Goal: Download file/media

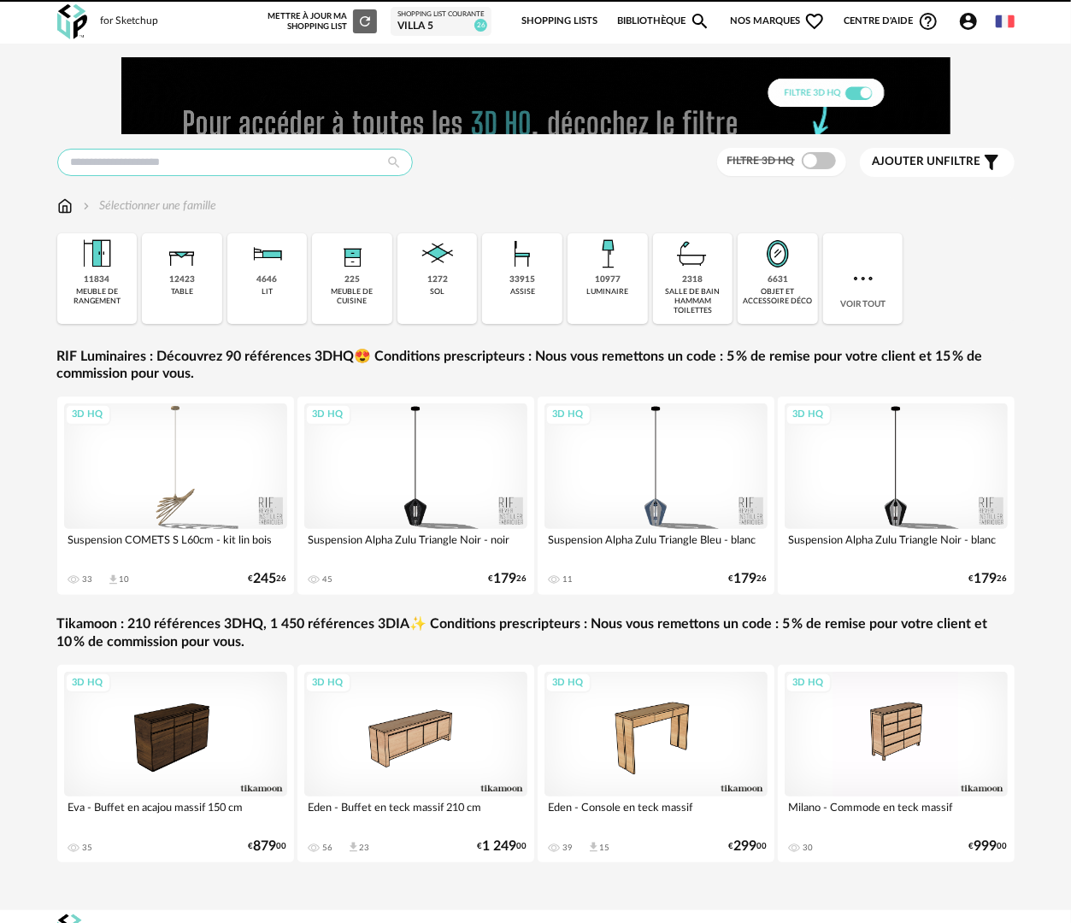
click at [279, 173] on input "text" at bounding box center [235, 162] width 356 height 27
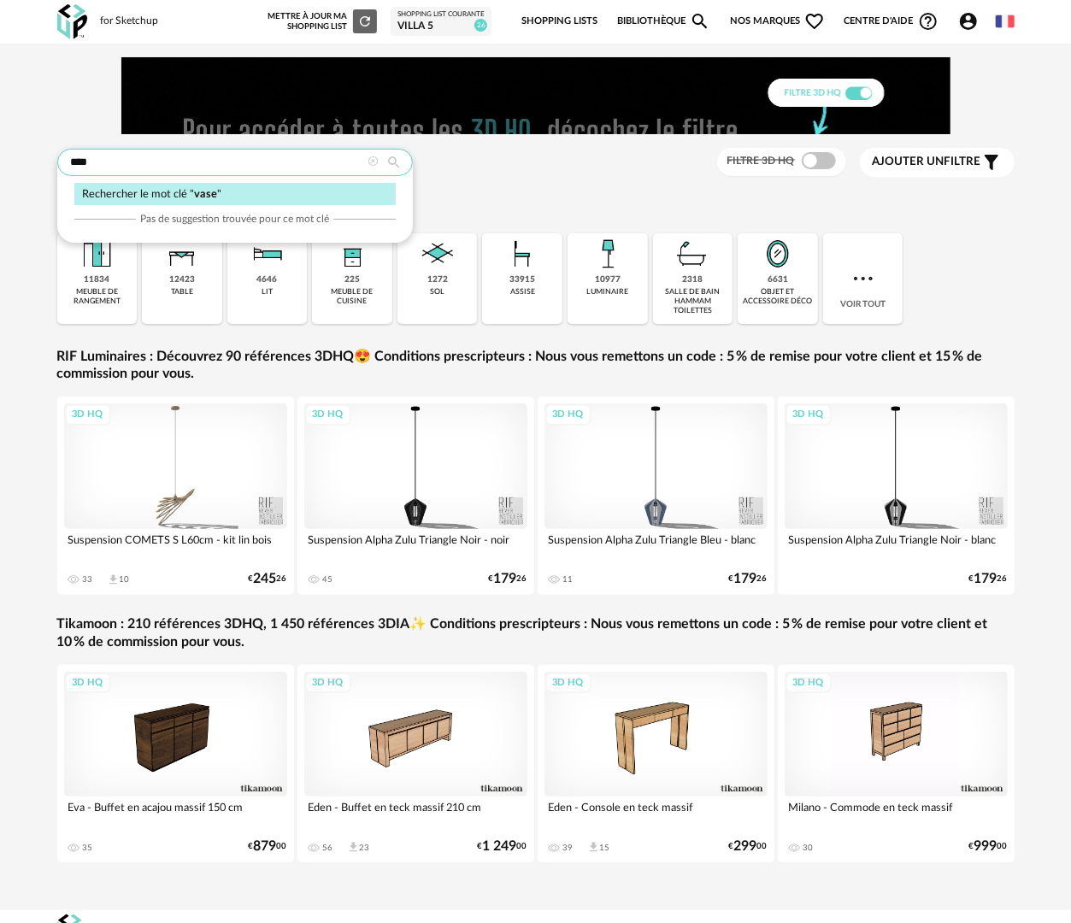
type input "****"
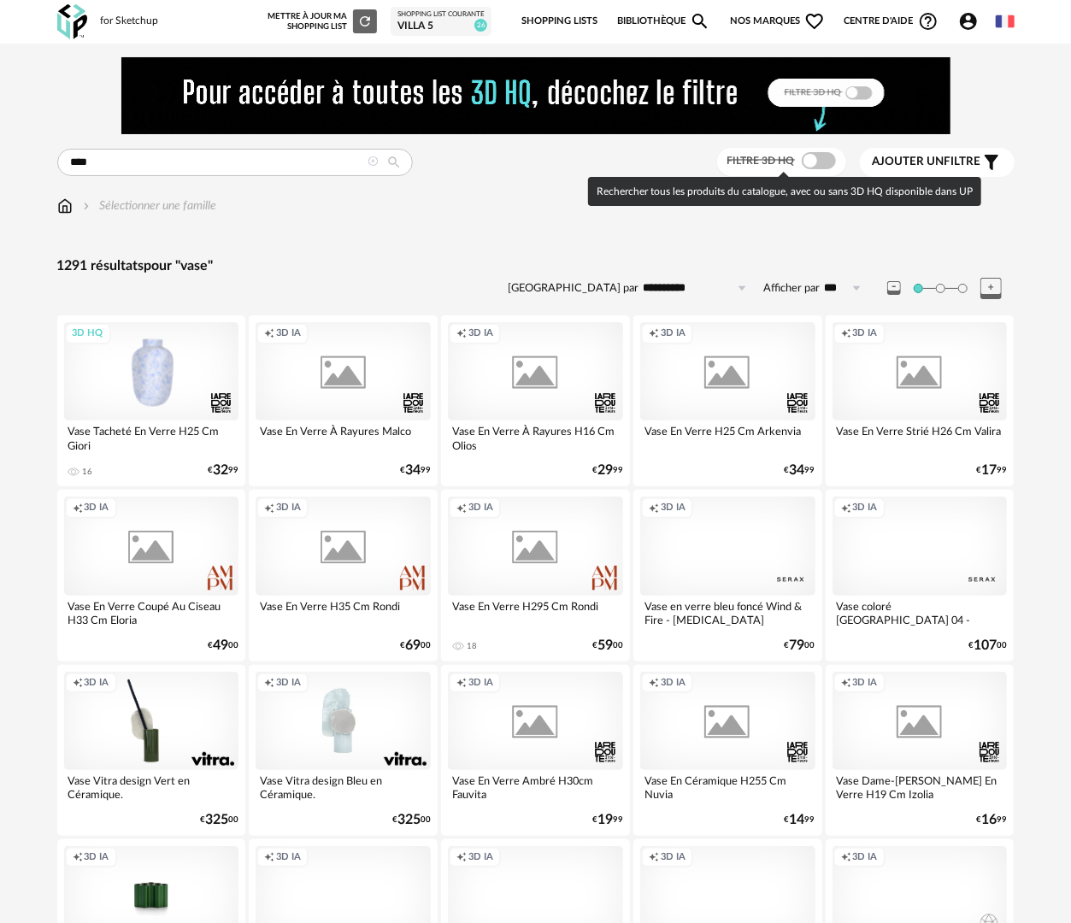
drag, startPoint x: 820, startPoint y: 157, endPoint x: 818, endPoint y: 188, distance: 30.9
click at [820, 157] on span at bounding box center [819, 160] width 34 height 17
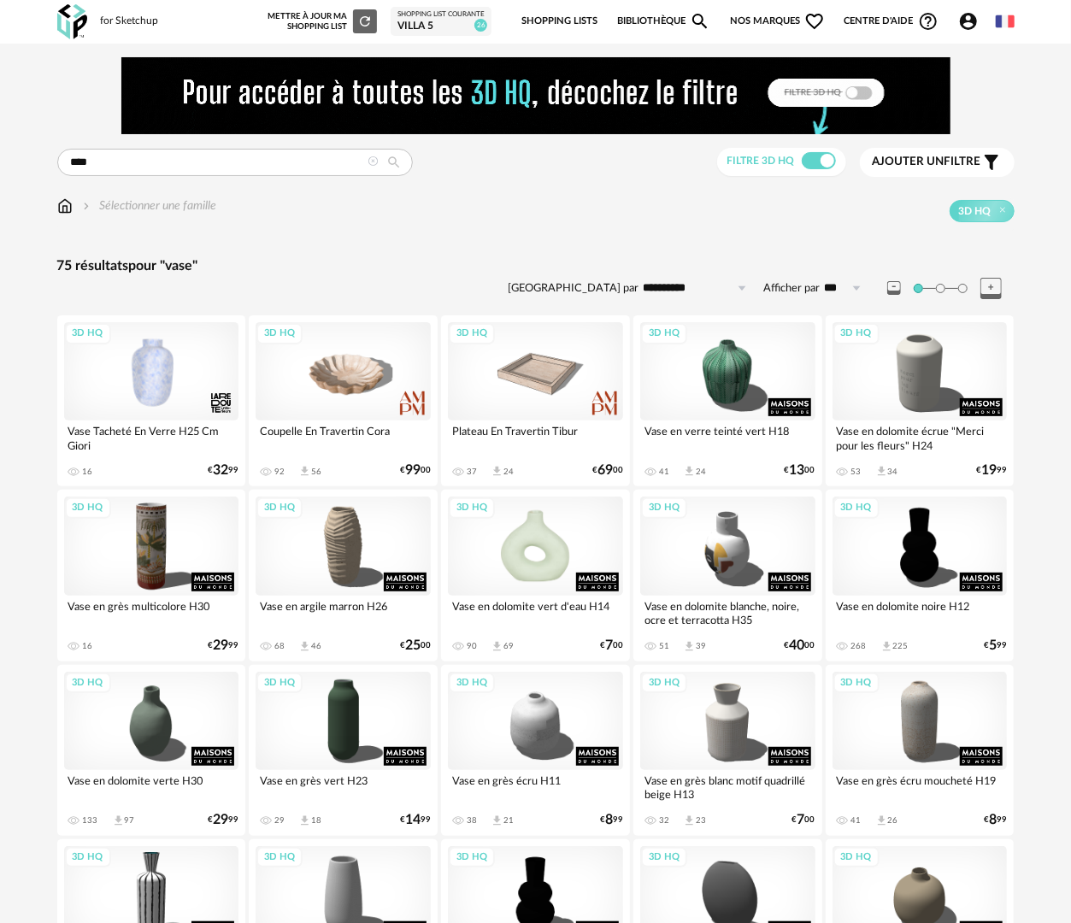
click at [547, 569] on div "3D HQ" at bounding box center [535, 546] width 175 height 98
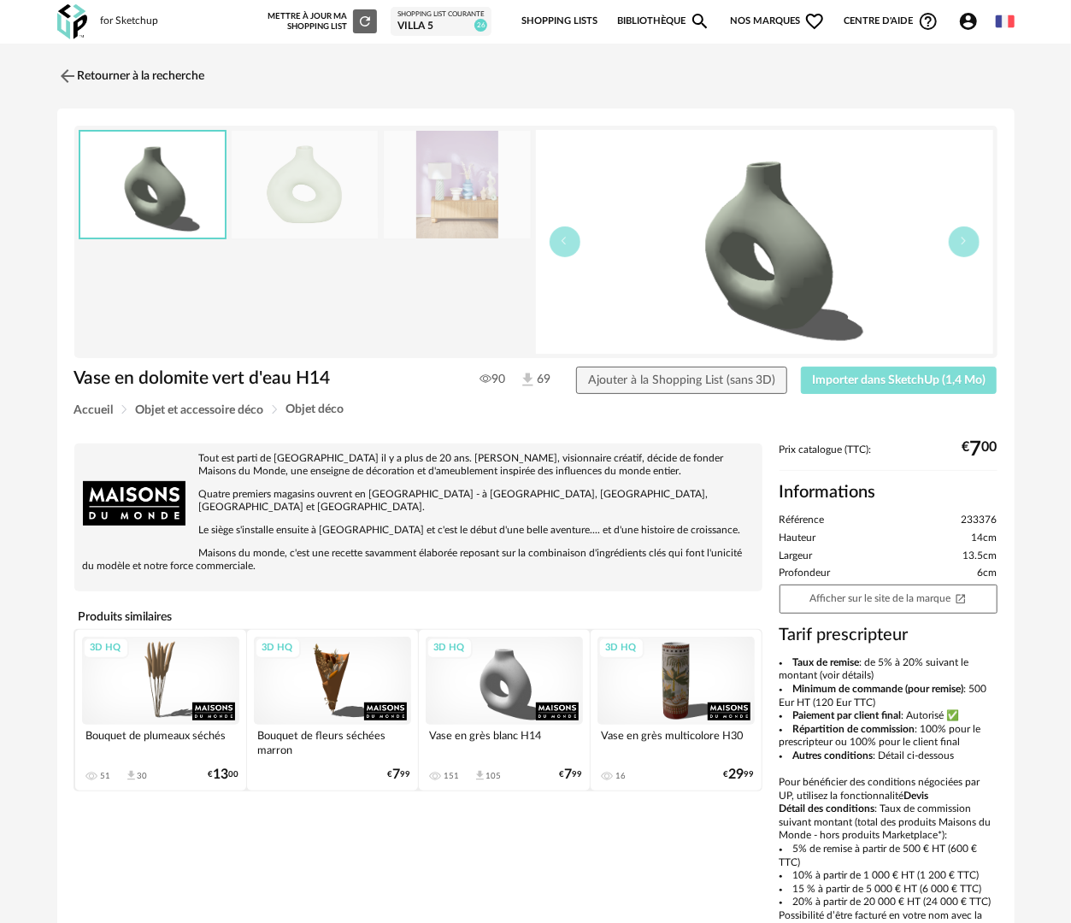
click at [904, 384] on span "Importer dans SketchUp (1,4 Mo)" at bounding box center [898, 380] width 173 height 12
click at [470, 205] on img at bounding box center [457, 185] width 147 height 109
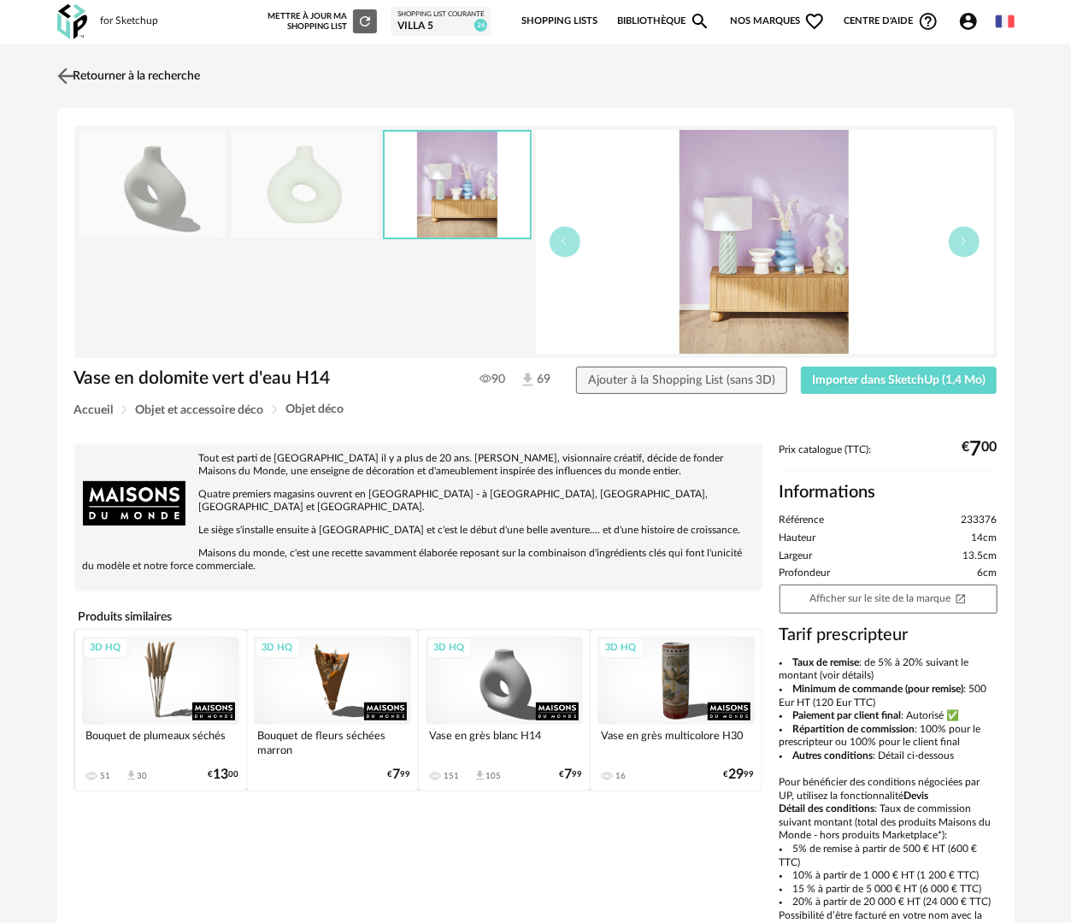
click at [115, 75] on link "Retourner à la recherche" at bounding box center [127, 76] width 148 height 38
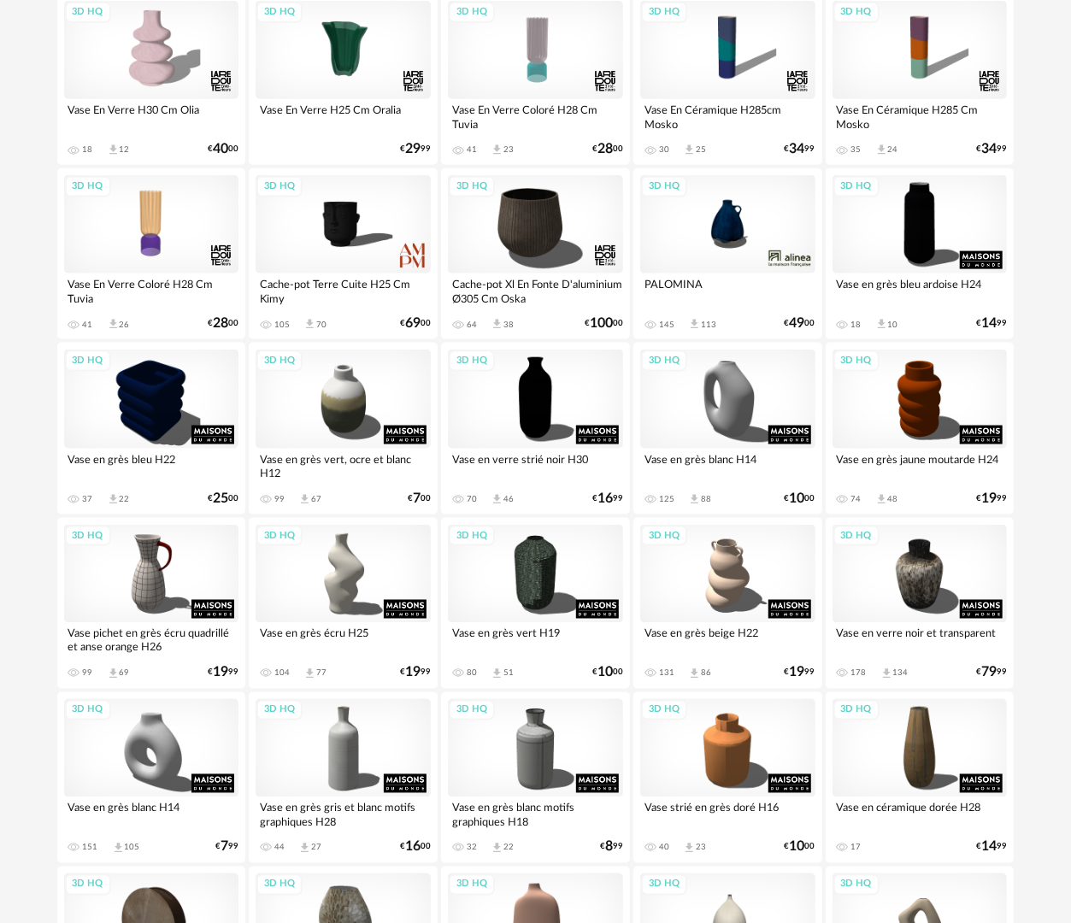
scroll to position [1026, 0]
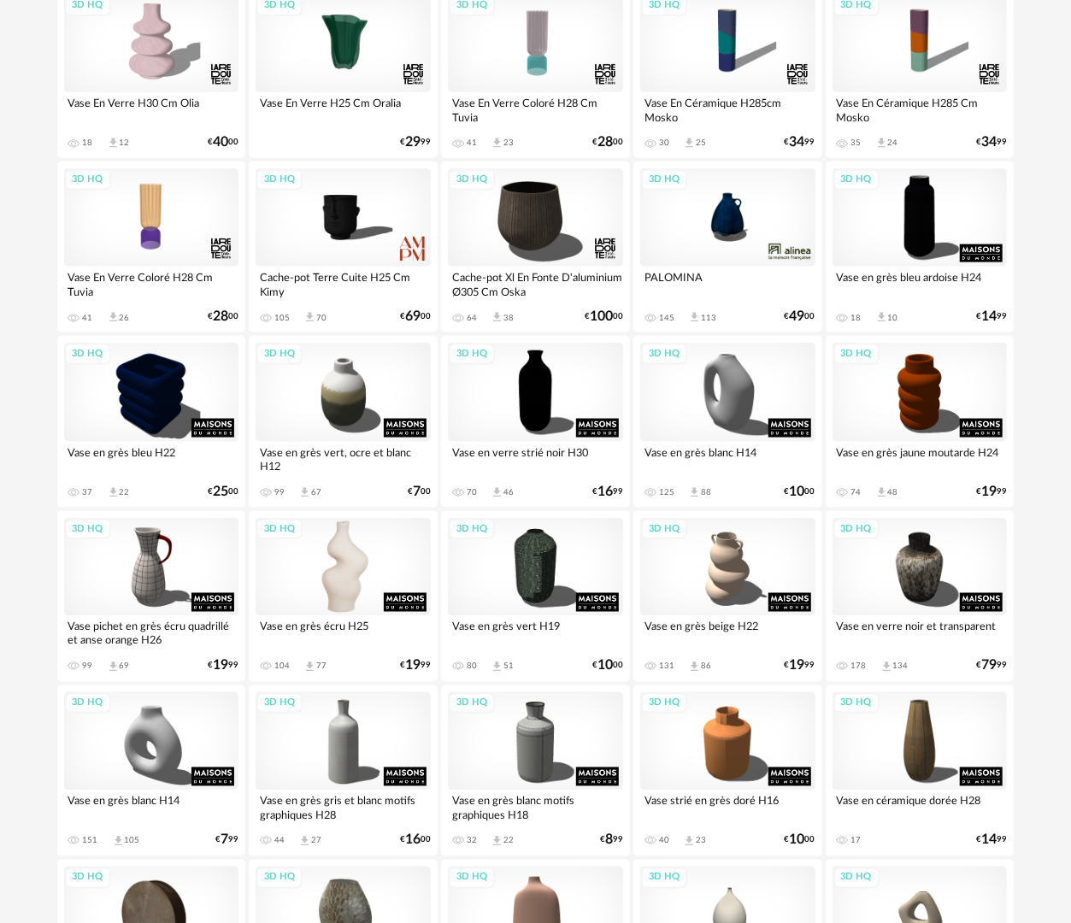
click at [332, 574] on div "3D HQ" at bounding box center [343, 567] width 175 height 98
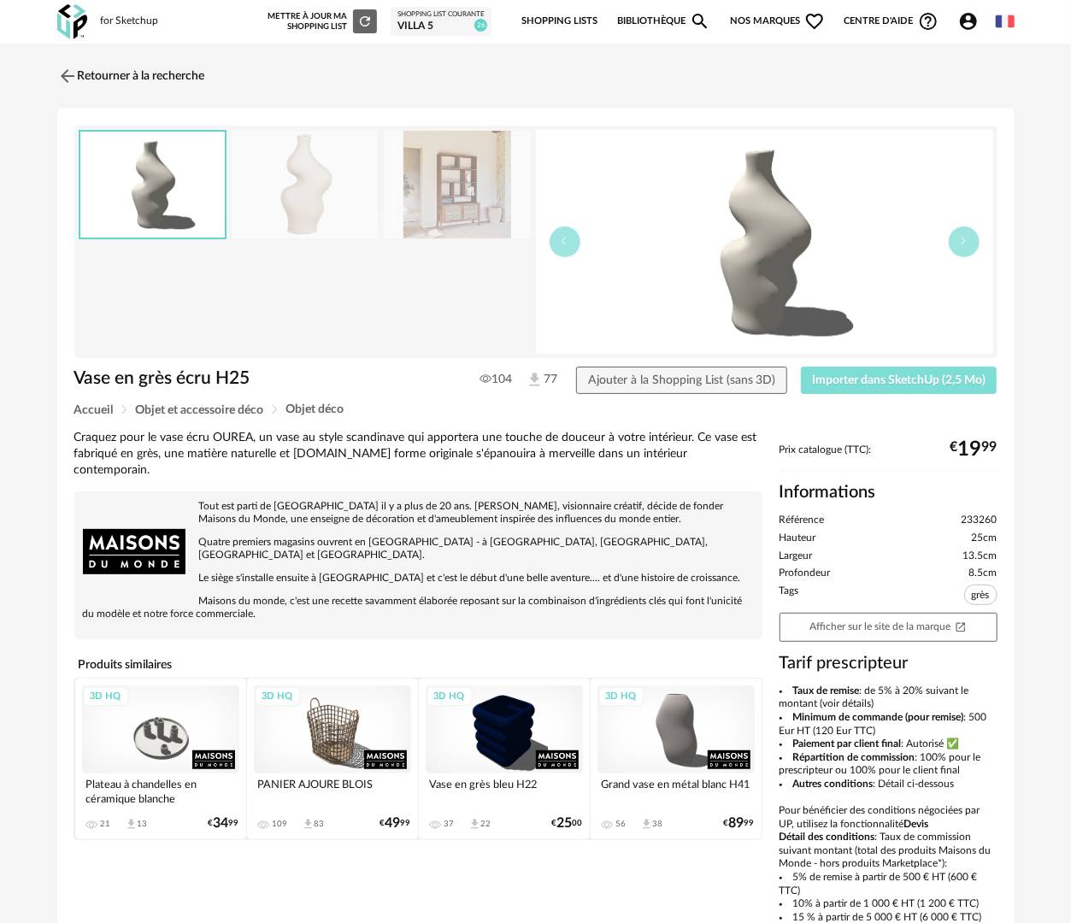
click at [867, 379] on span "Importer dans SketchUp (2,5 Mo)" at bounding box center [898, 380] width 173 height 12
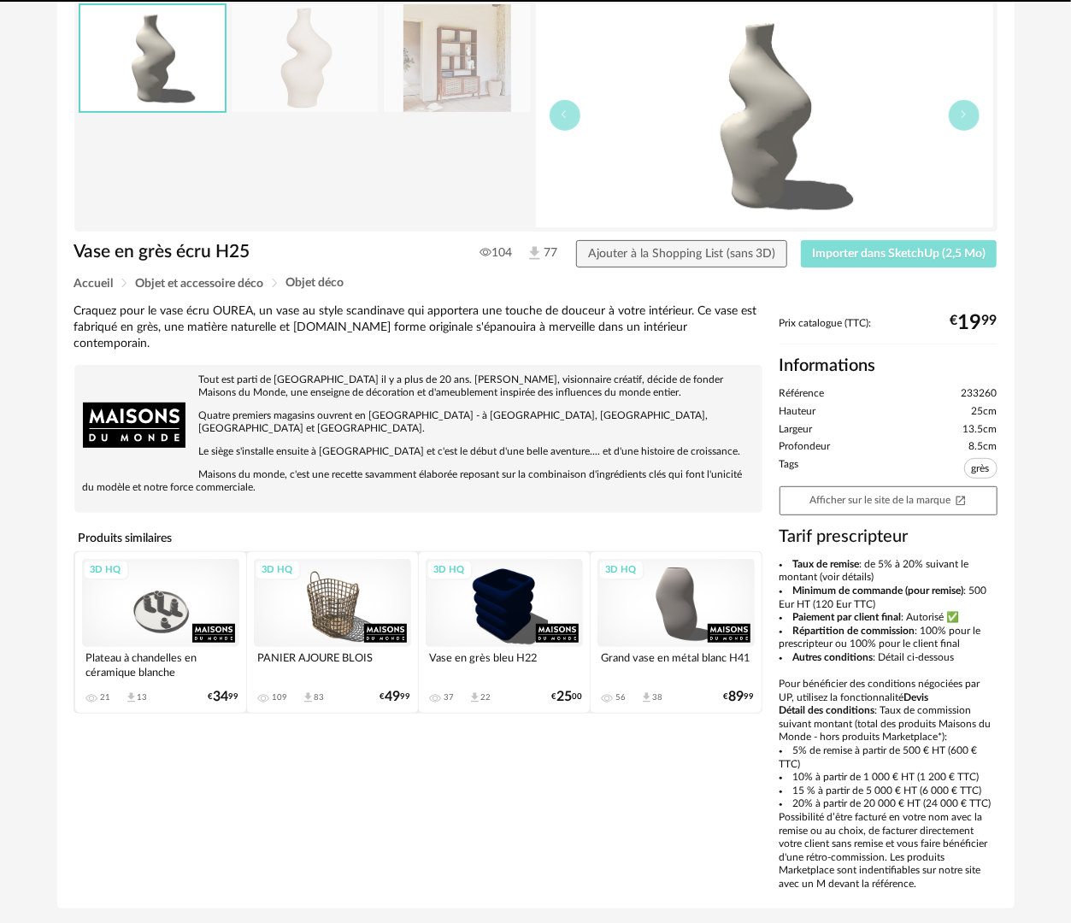
scroll to position [176, 0]
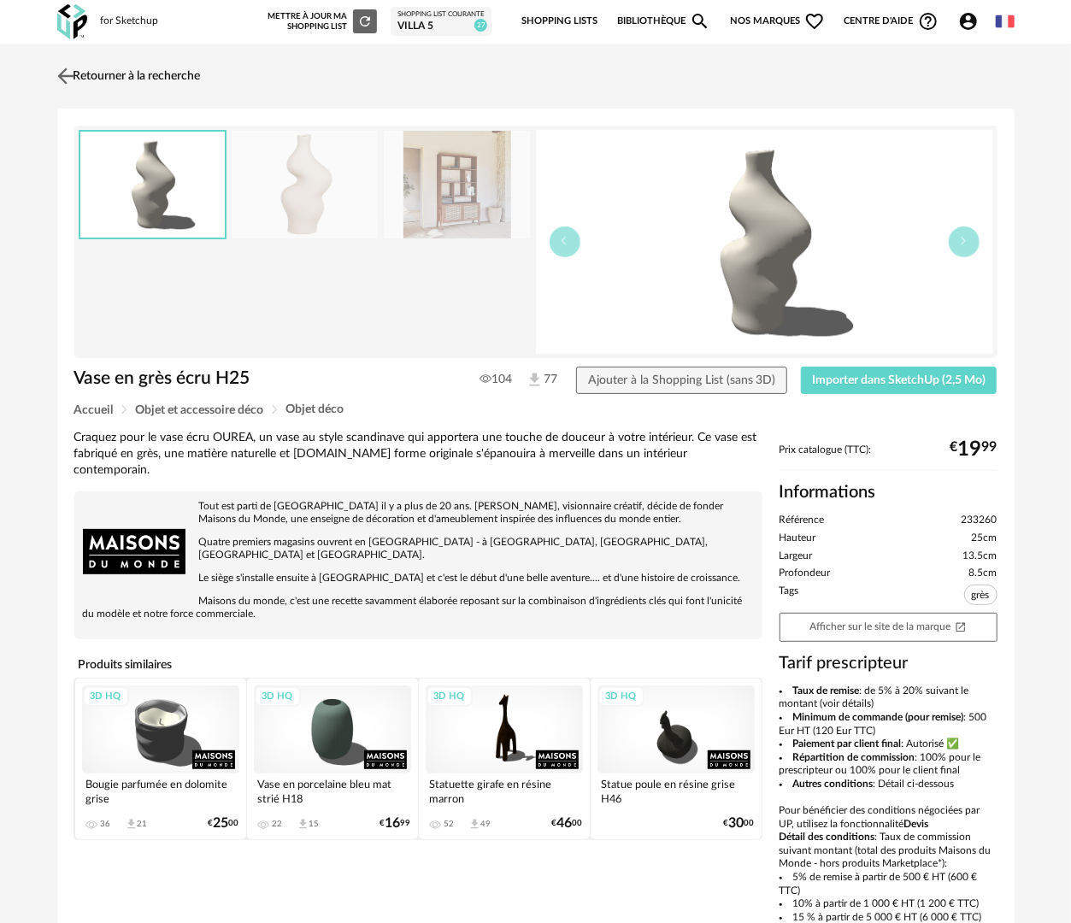
click at [104, 75] on link "Retourner à la recherche" at bounding box center [127, 76] width 148 height 38
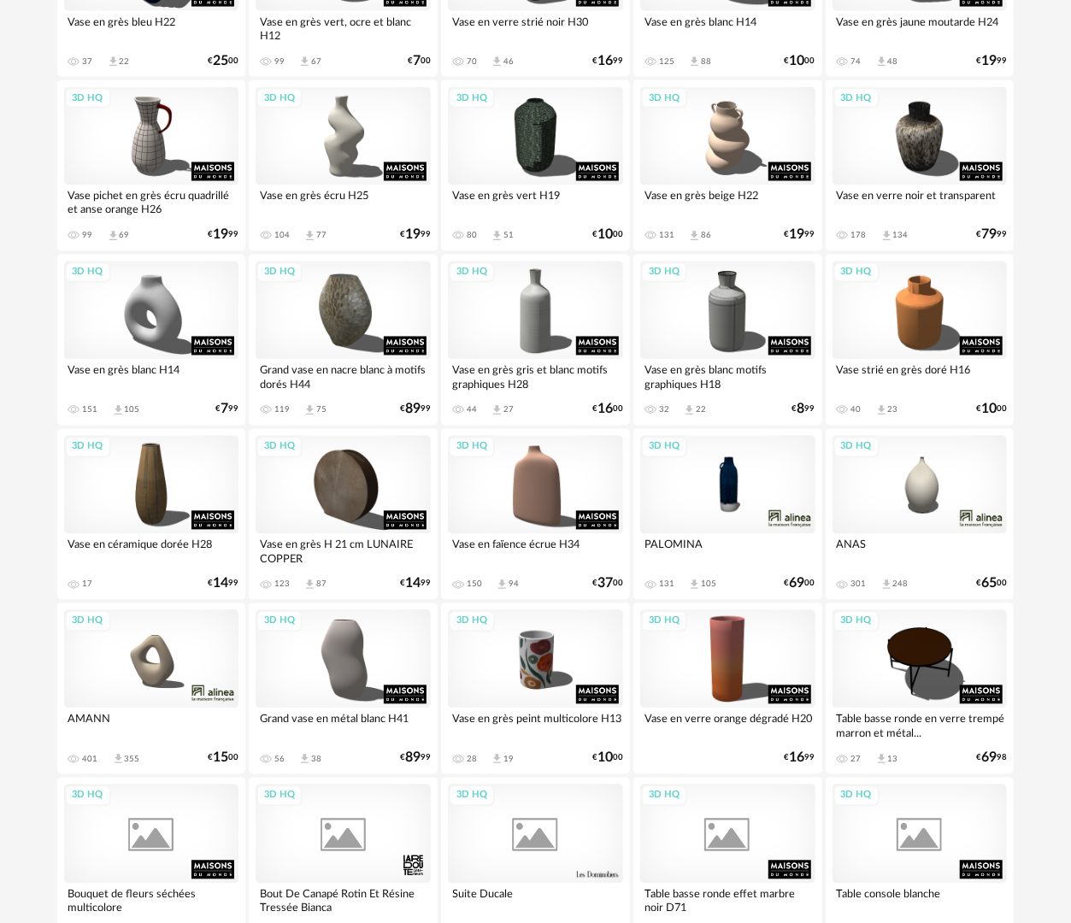
scroll to position [1471, 0]
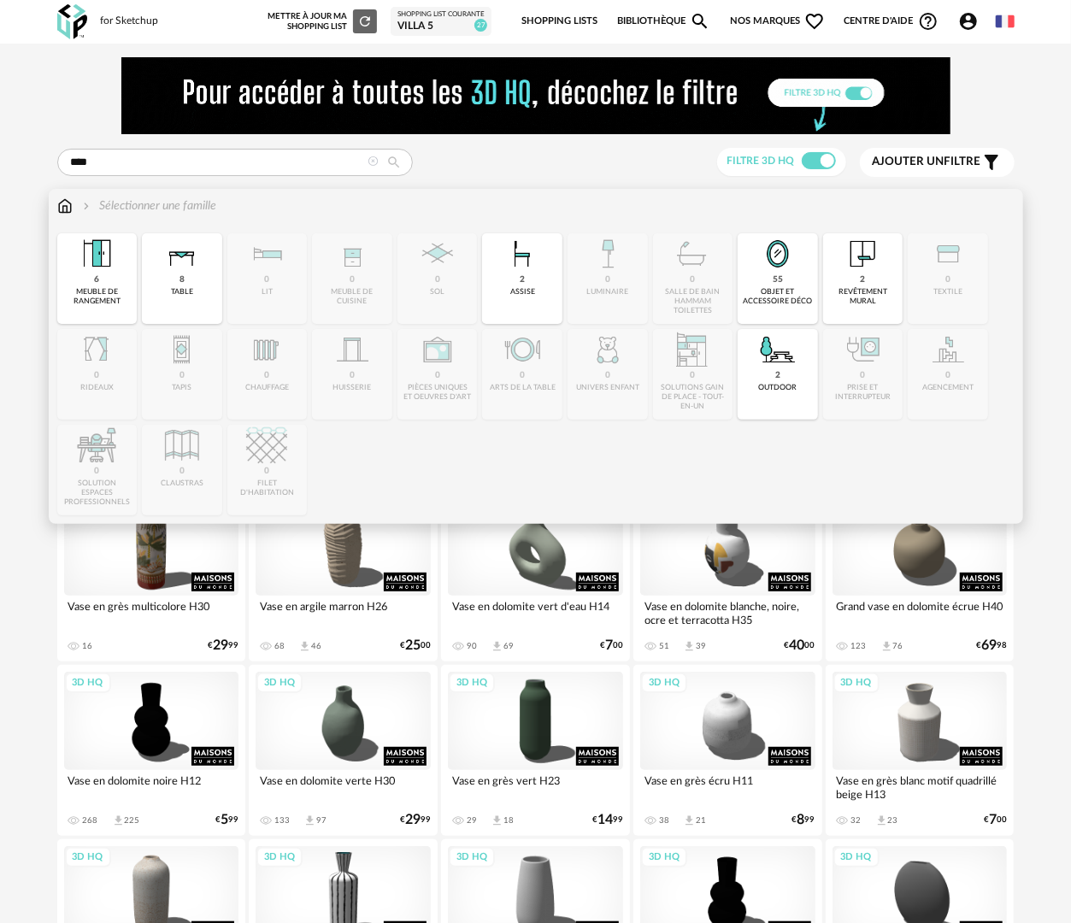
click at [64, 207] on img at bounding box center [64, 205] width 15 height 17
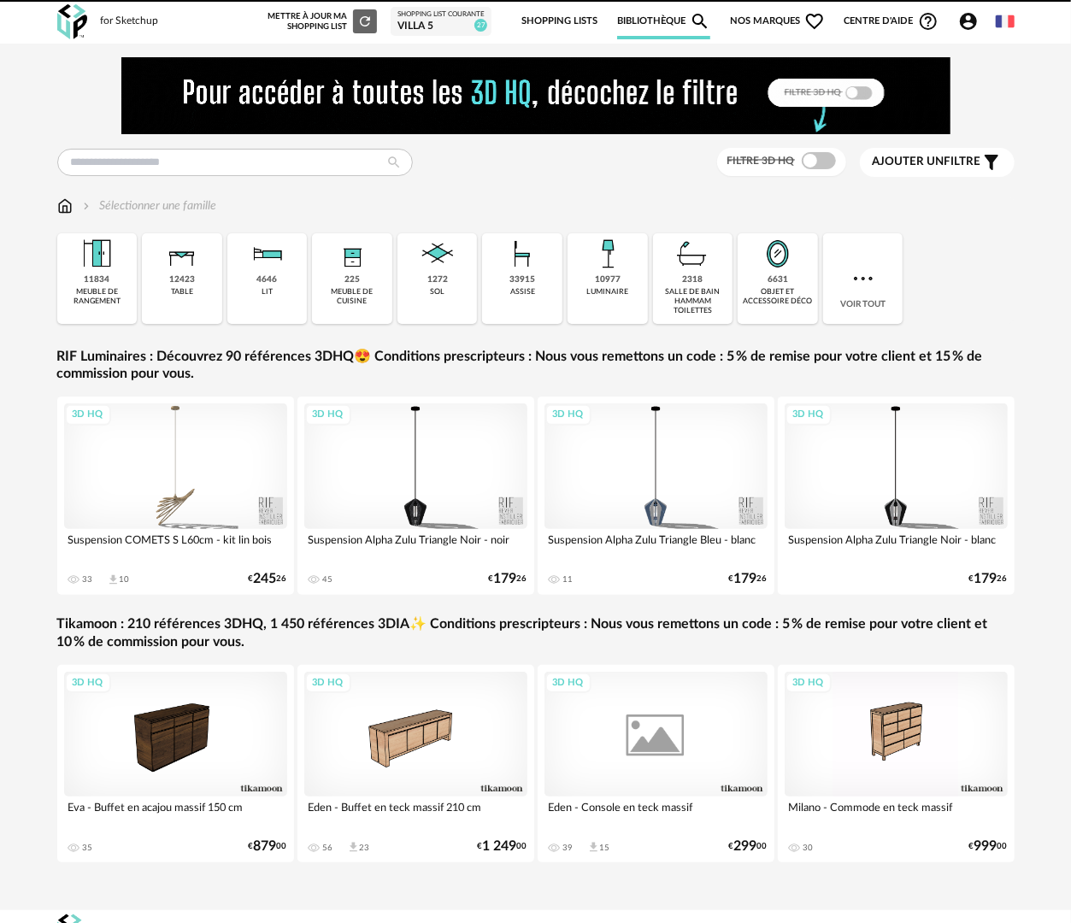
click at [782, 294] on div "objet et accessoire déco" at bounding box center [778, 297] width 70 height 20
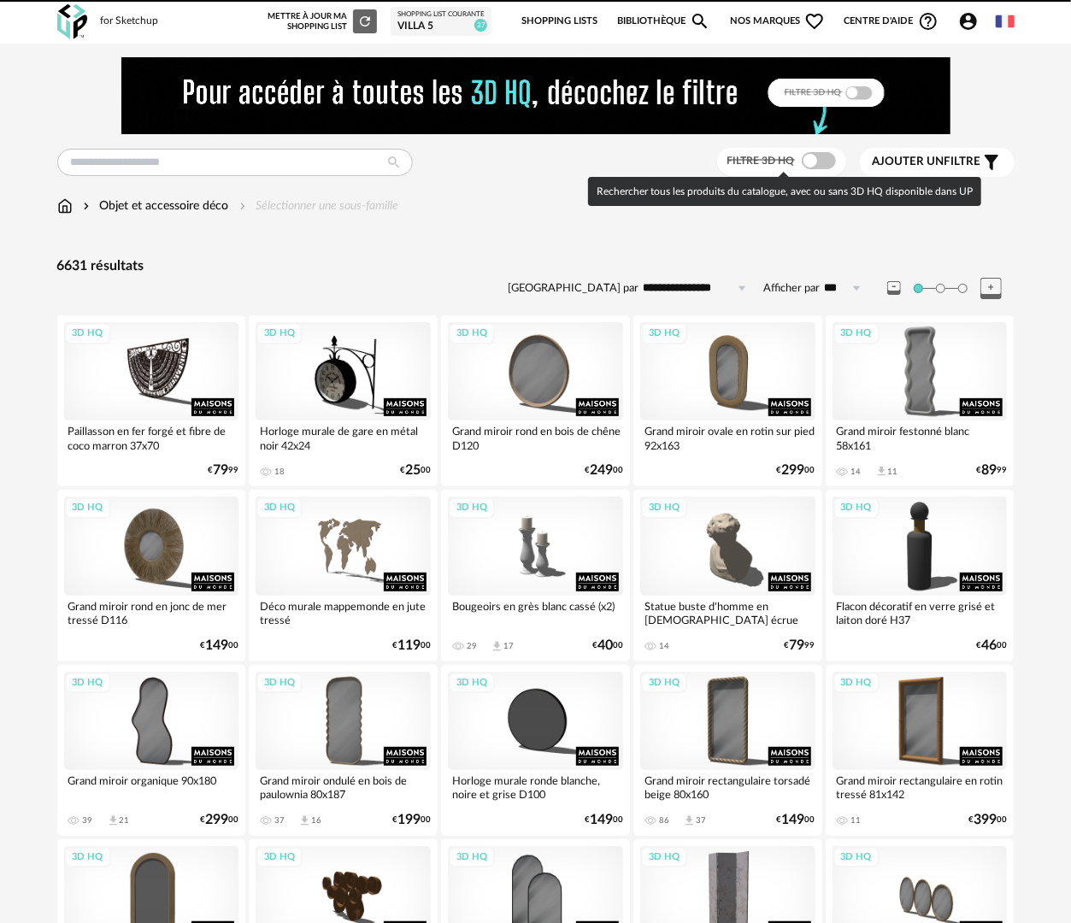
click at [822, 161] on span at bounding box center [819, 160] width 34 height 17
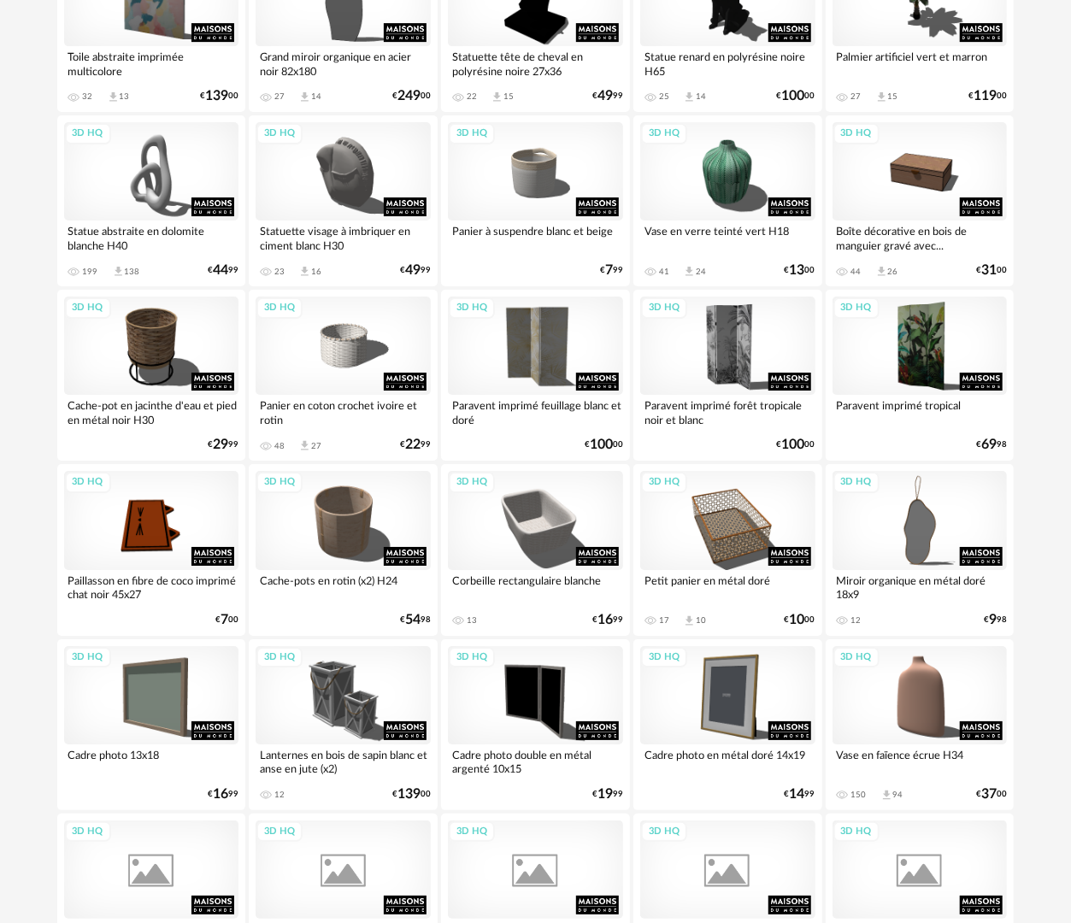
scroll to position [2820, 0]
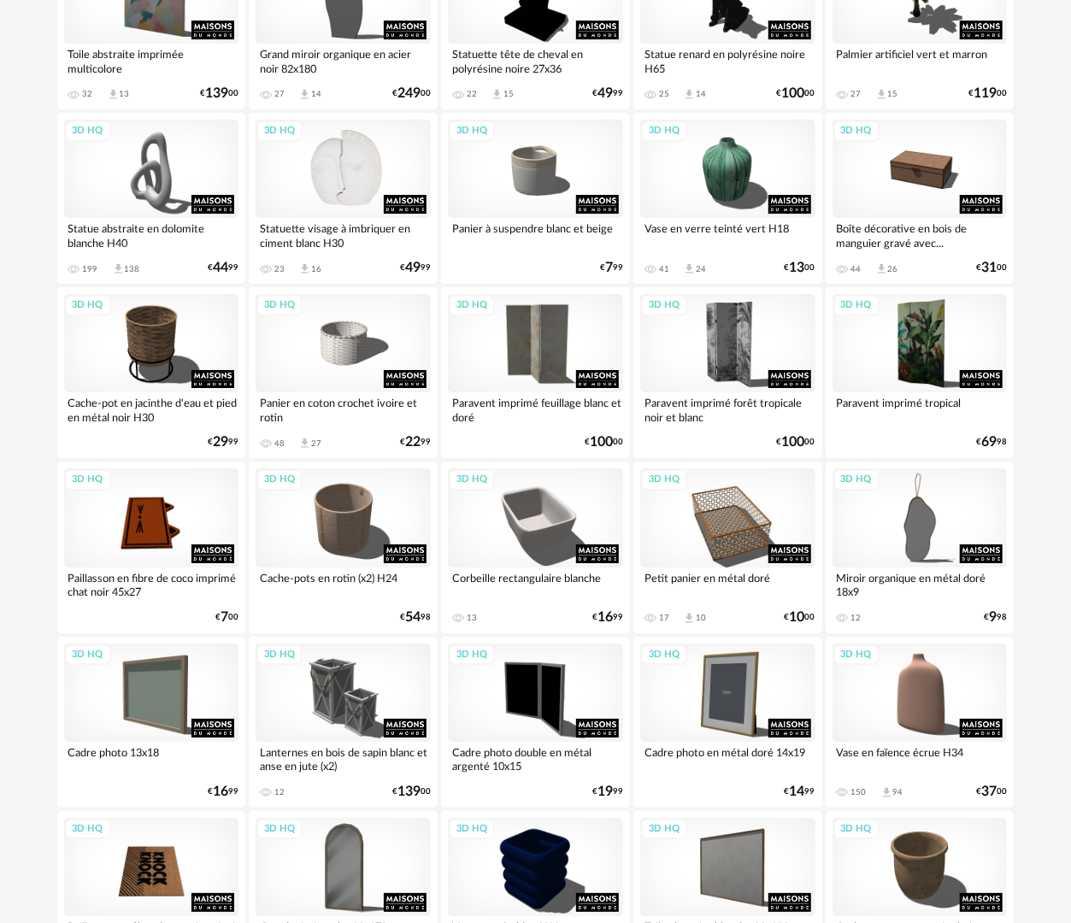
click at [379, 168] on div "3D HQ" at bounding box center [343, 169] width 175 height 98
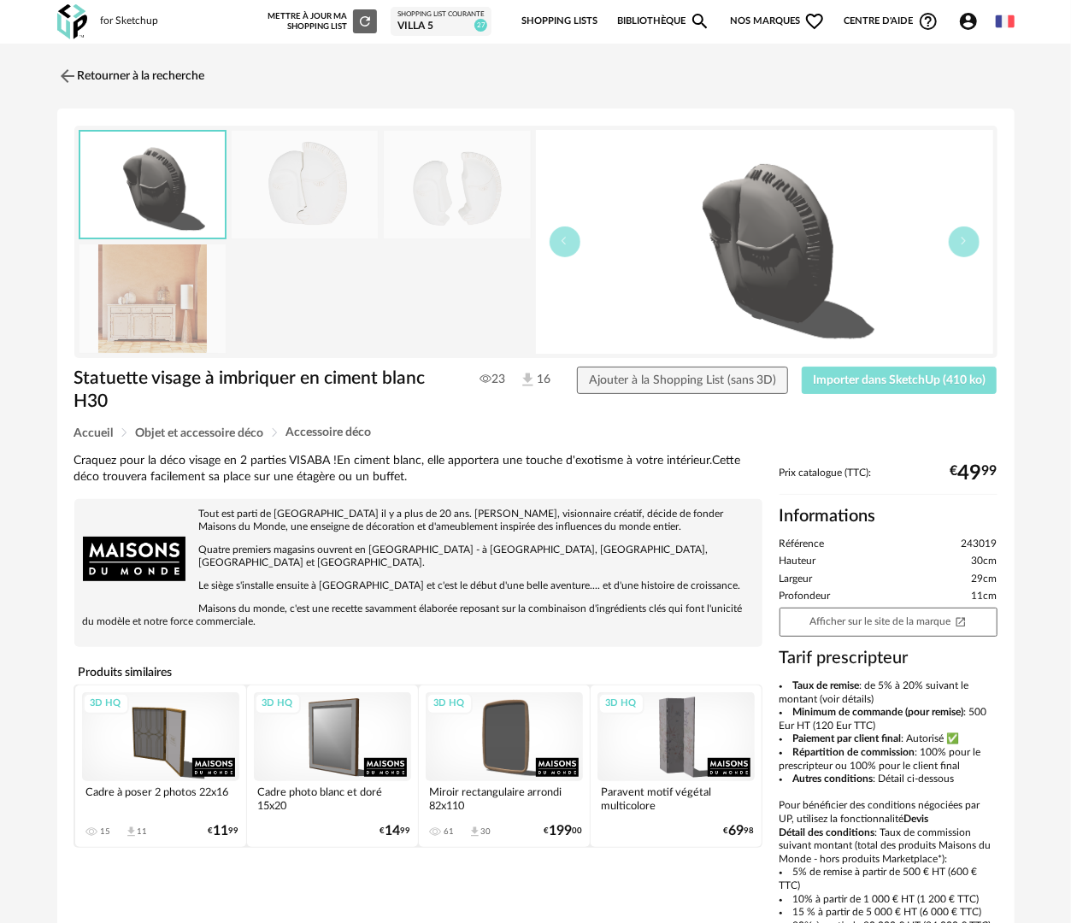
click at [862, 376] on span "Importer dans SketchUp (410 ko)" at bounding box center [899, 380] width 173 height 12
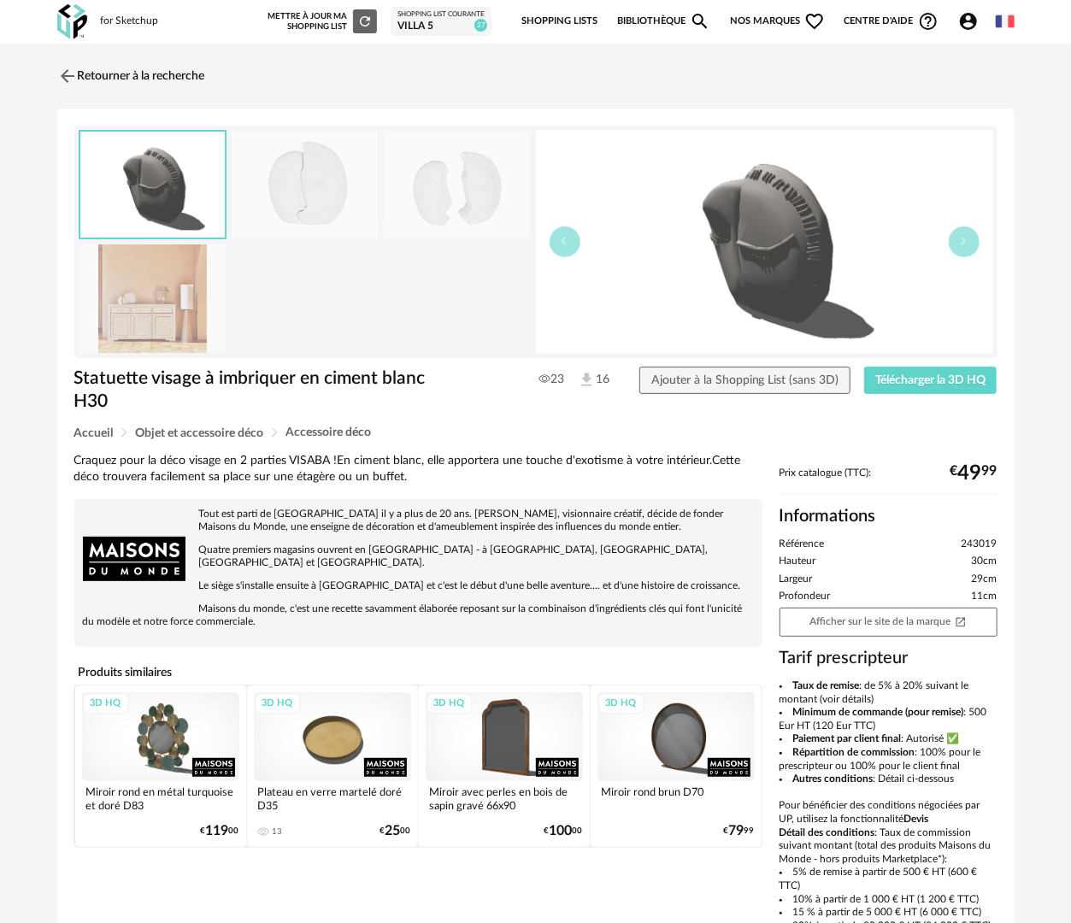
click at [97, 54] on div "Retourner à la recherche Statuette visage à imbriquer en ciment blanc H30 Statu…" at bounding box center [535, 551] width 1071 height 1014
click at [103, 68] on link "Retourner à la recherche" at bounding box center [127, 76] width 148 height 38
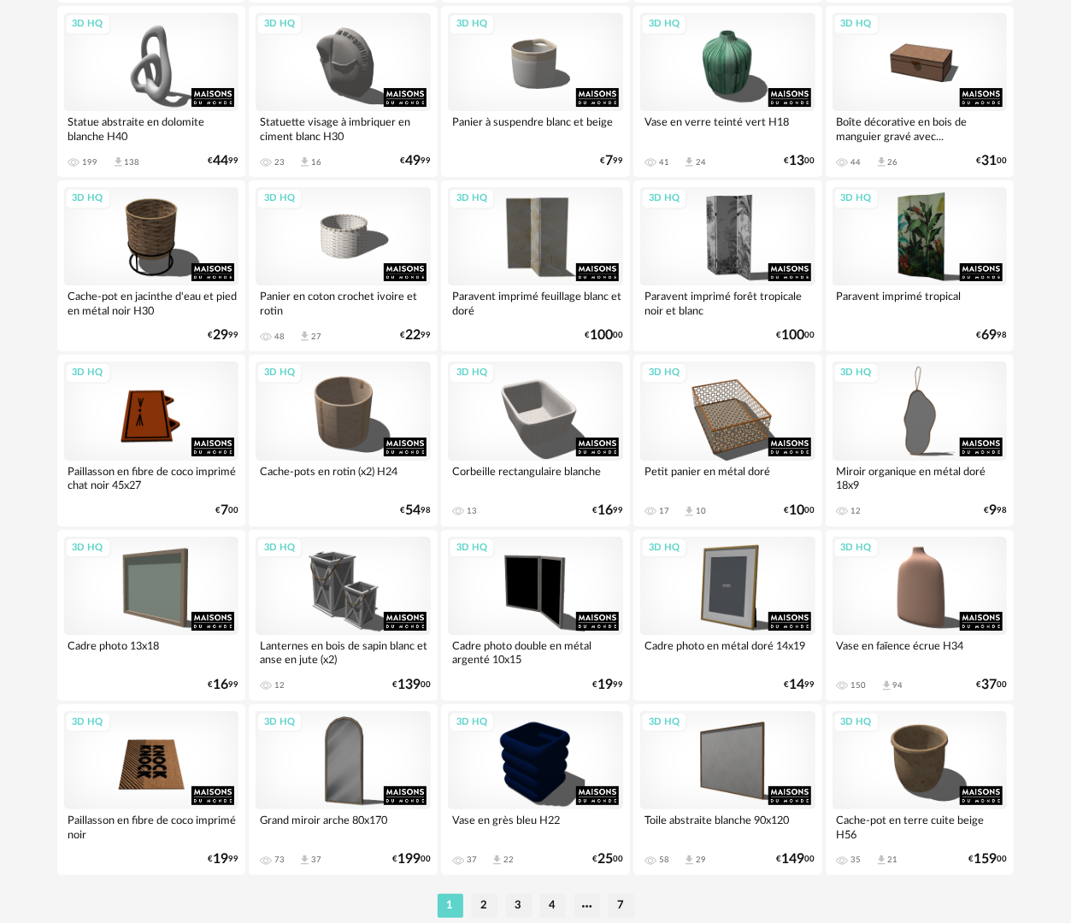
scroll to position [2988, 0]
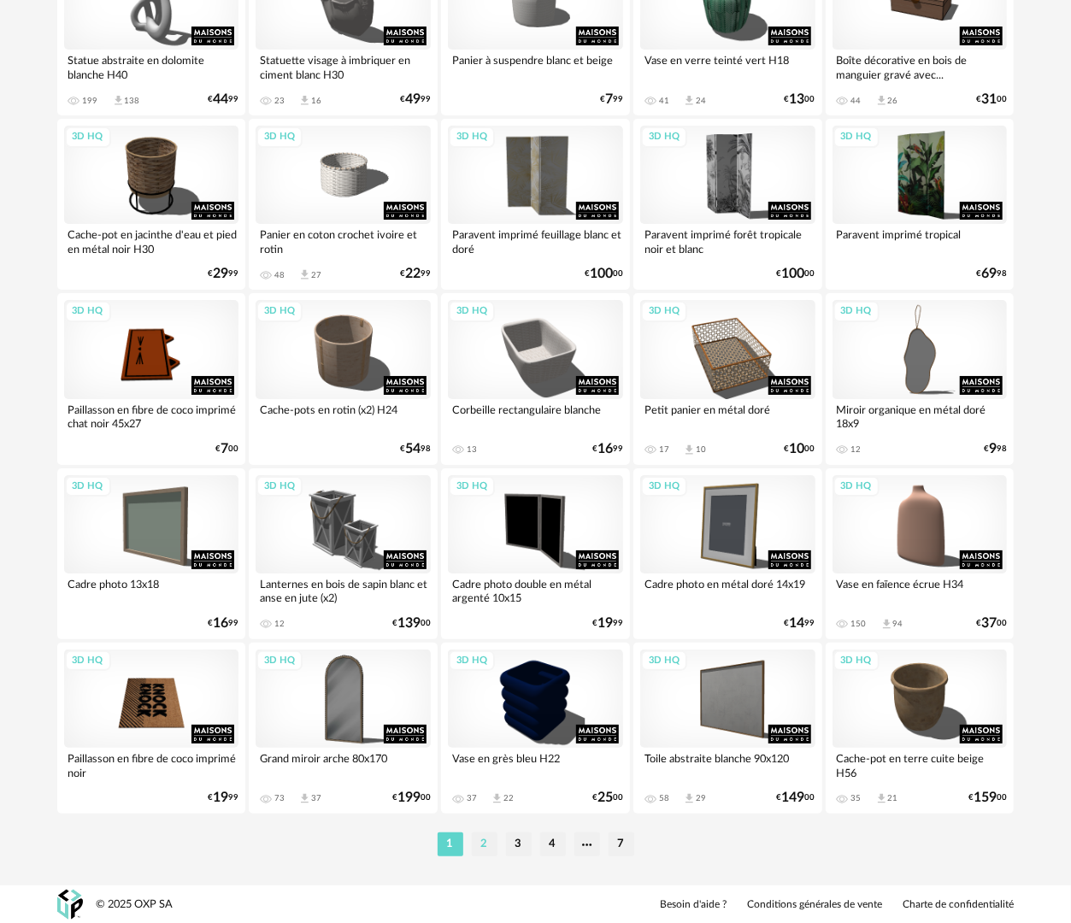
click at [485, 849] on li "2" at bounding box center [485, 844] width 26 height 24
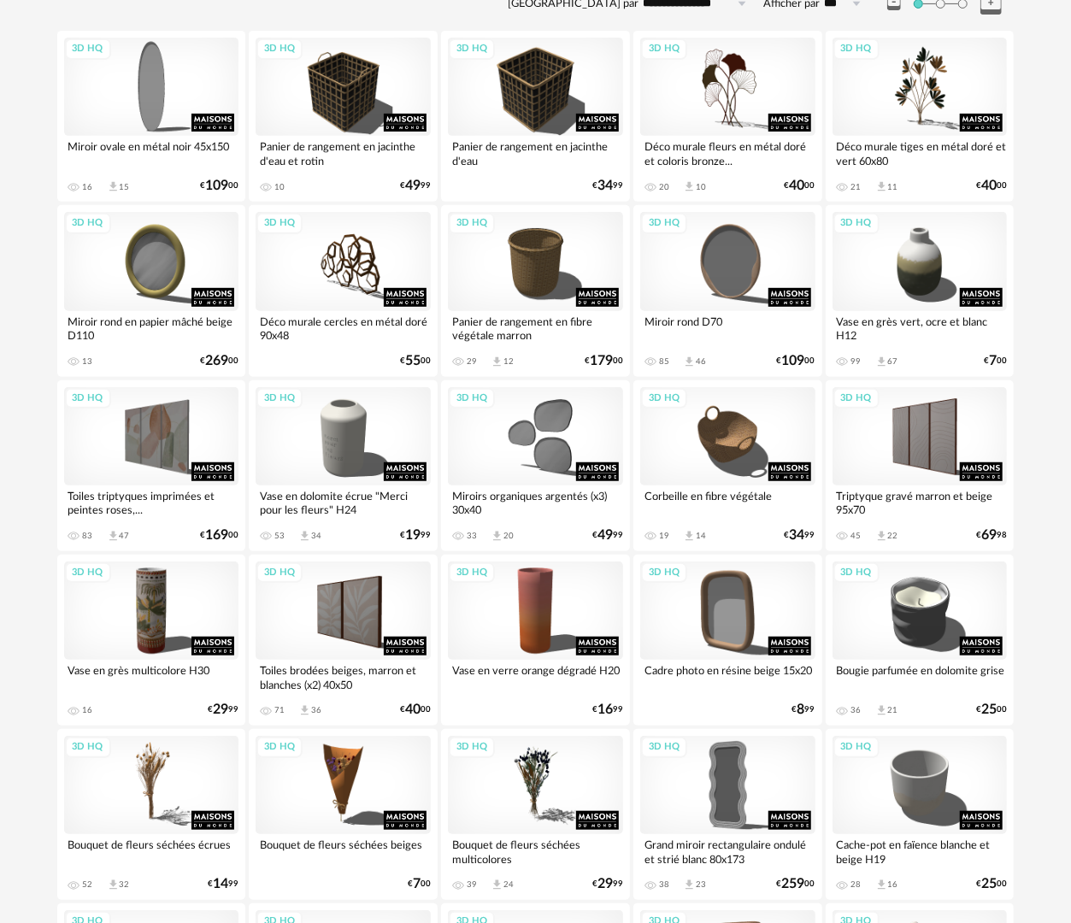
scroll to position [513, 0]
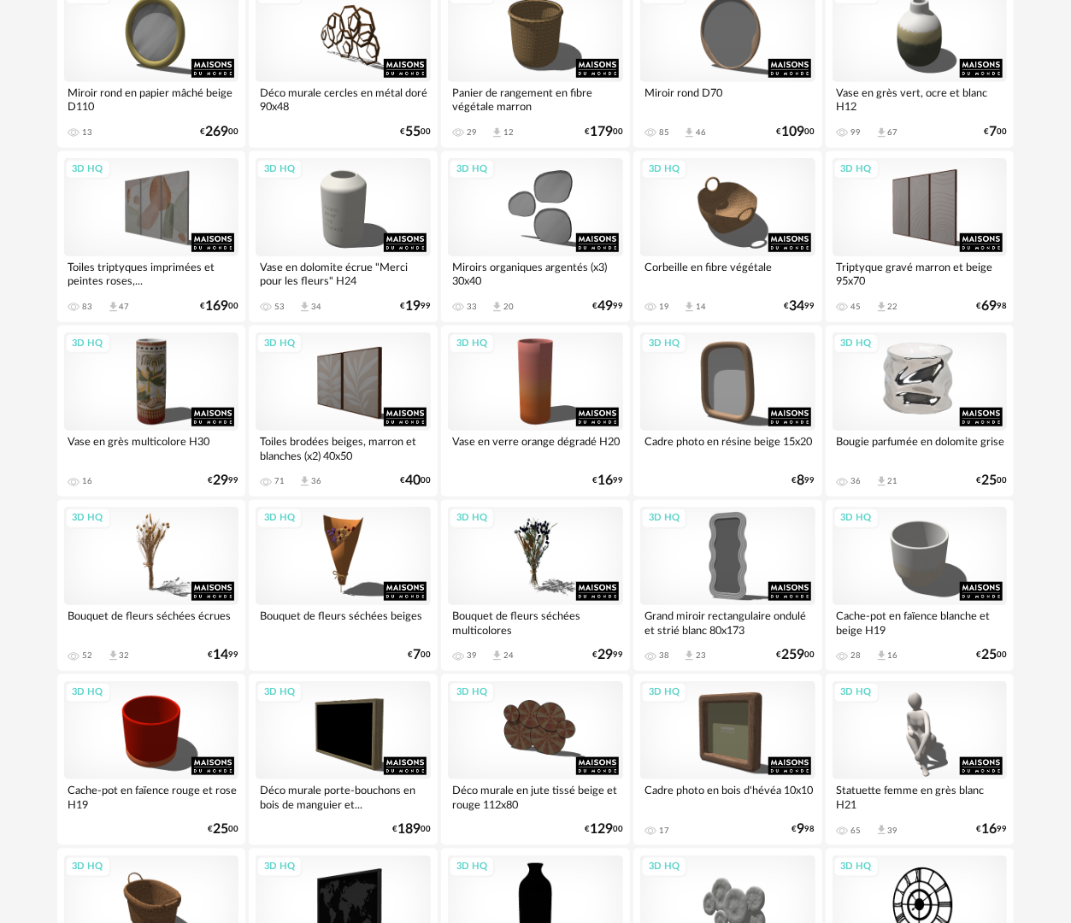
click at [908, 393] on div "3D HQ" at bounding box center [919, 381] width 175 height 98
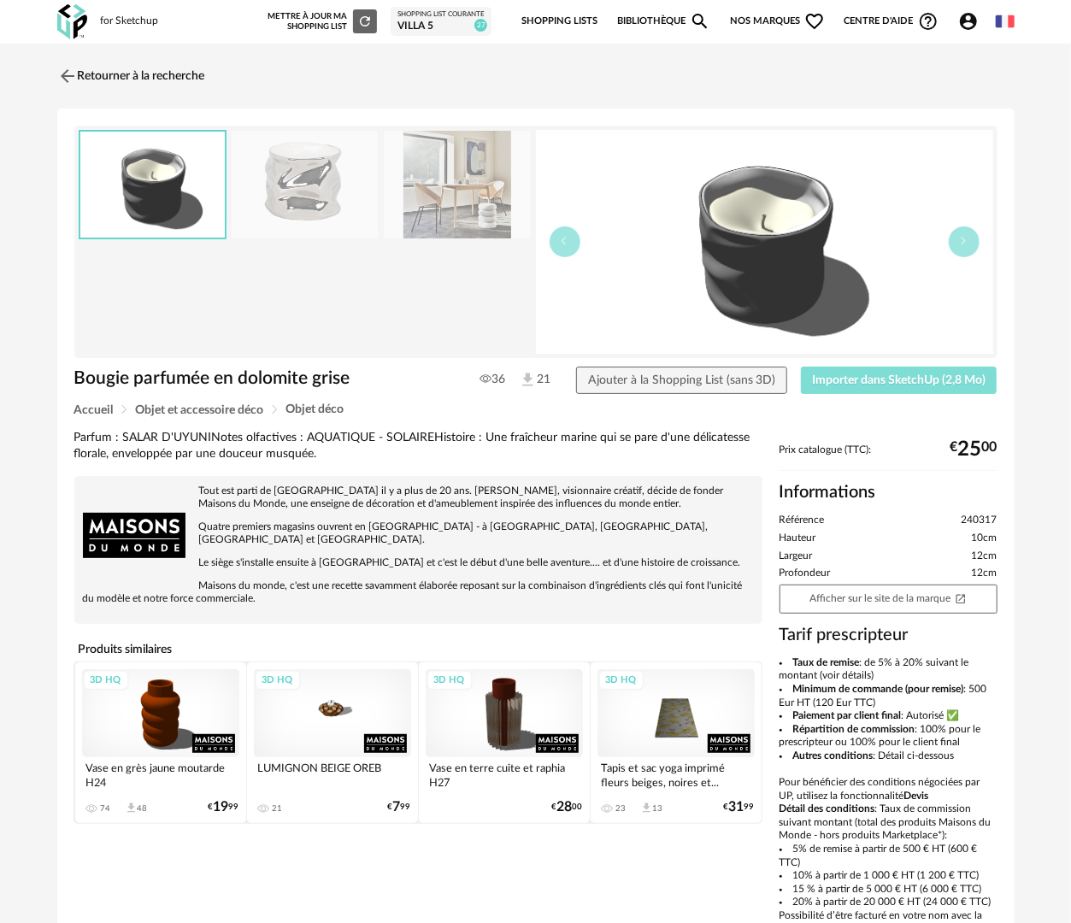
click at [901, 386] on button "Importer dans SketchUp (2,8 Mo)" at bounding box center [899, 380] width 197 height 27
click at [76, 78] on img at bounding box center [65, 75] width 25 height 25
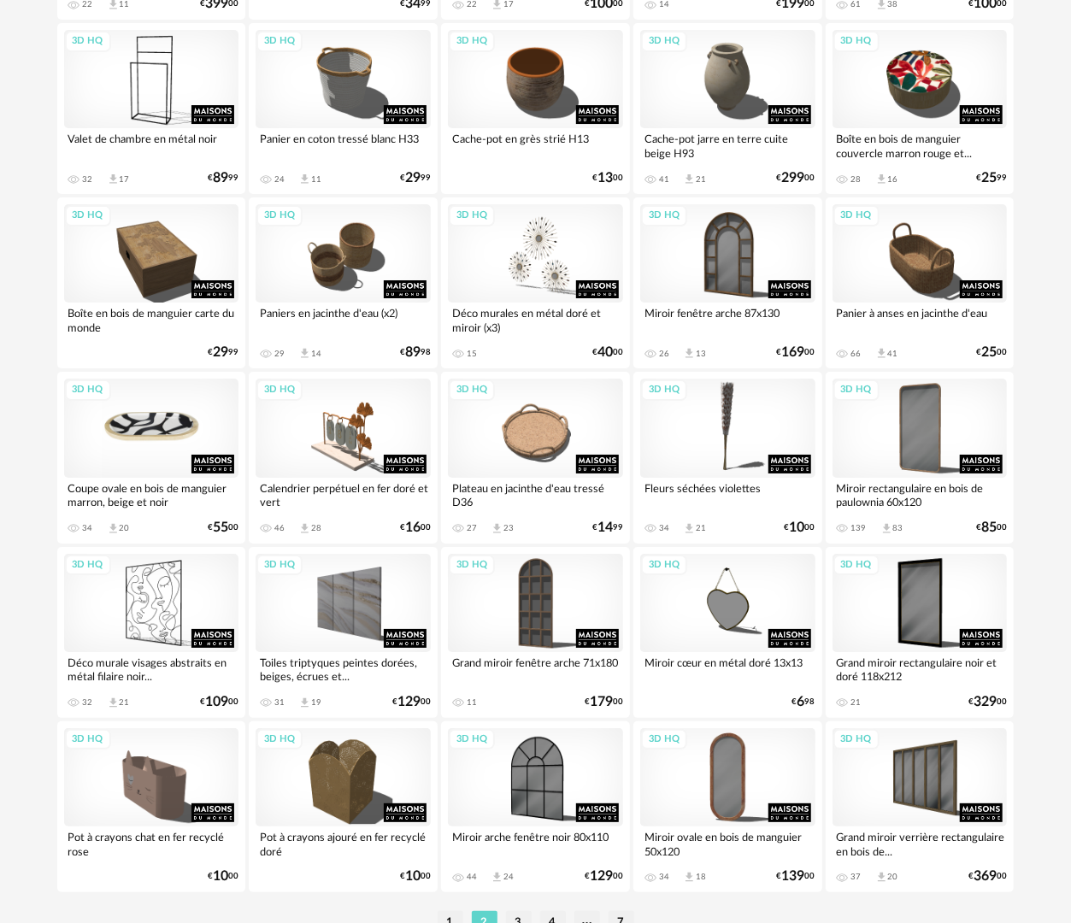
scroll to position [2988, 0]
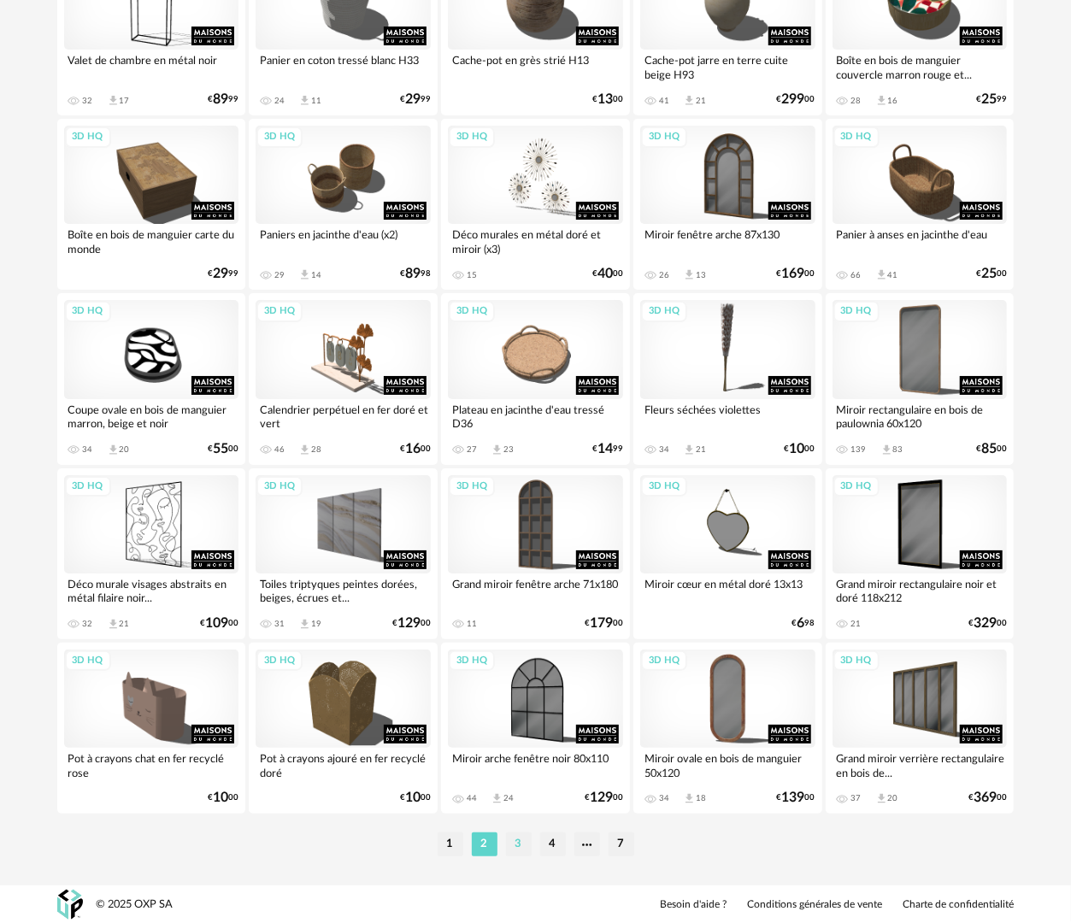
click at [514, 843] on li "3" at bounding box center [519, 844] width 26 height 24
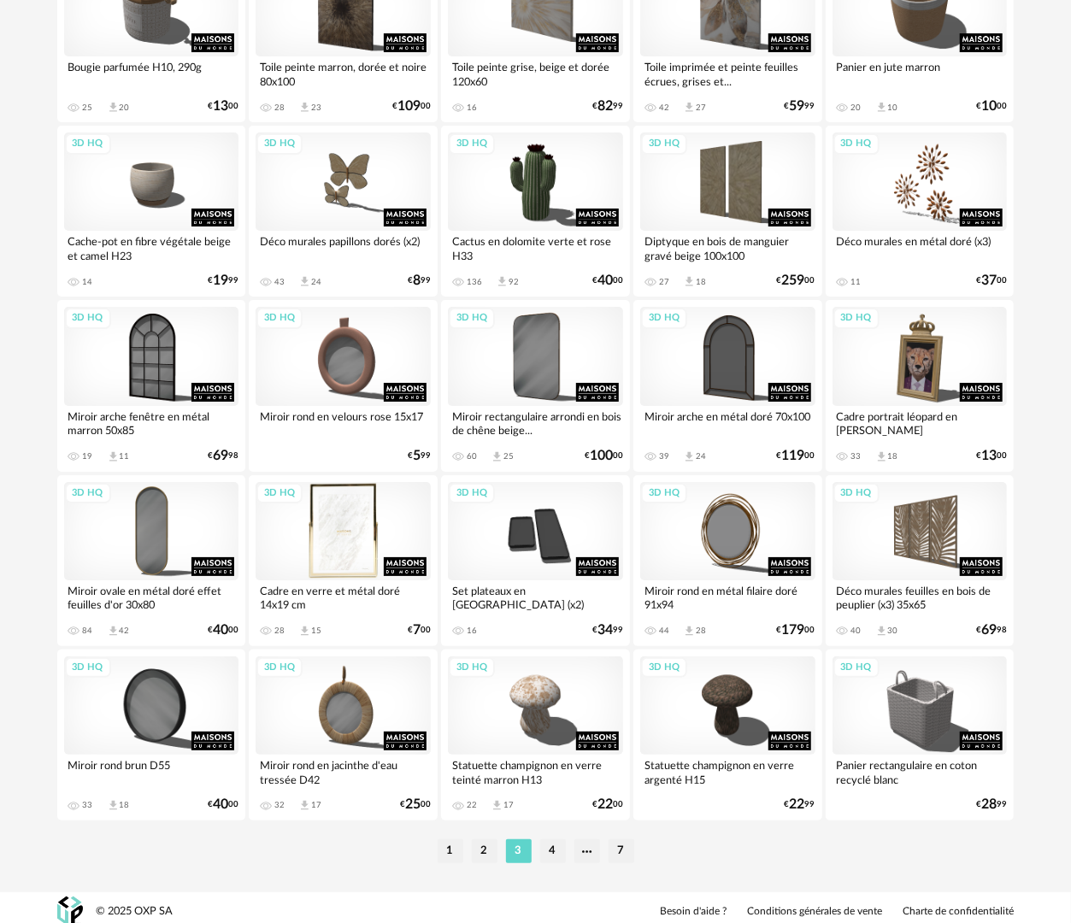
scroll to position [2988, 0]
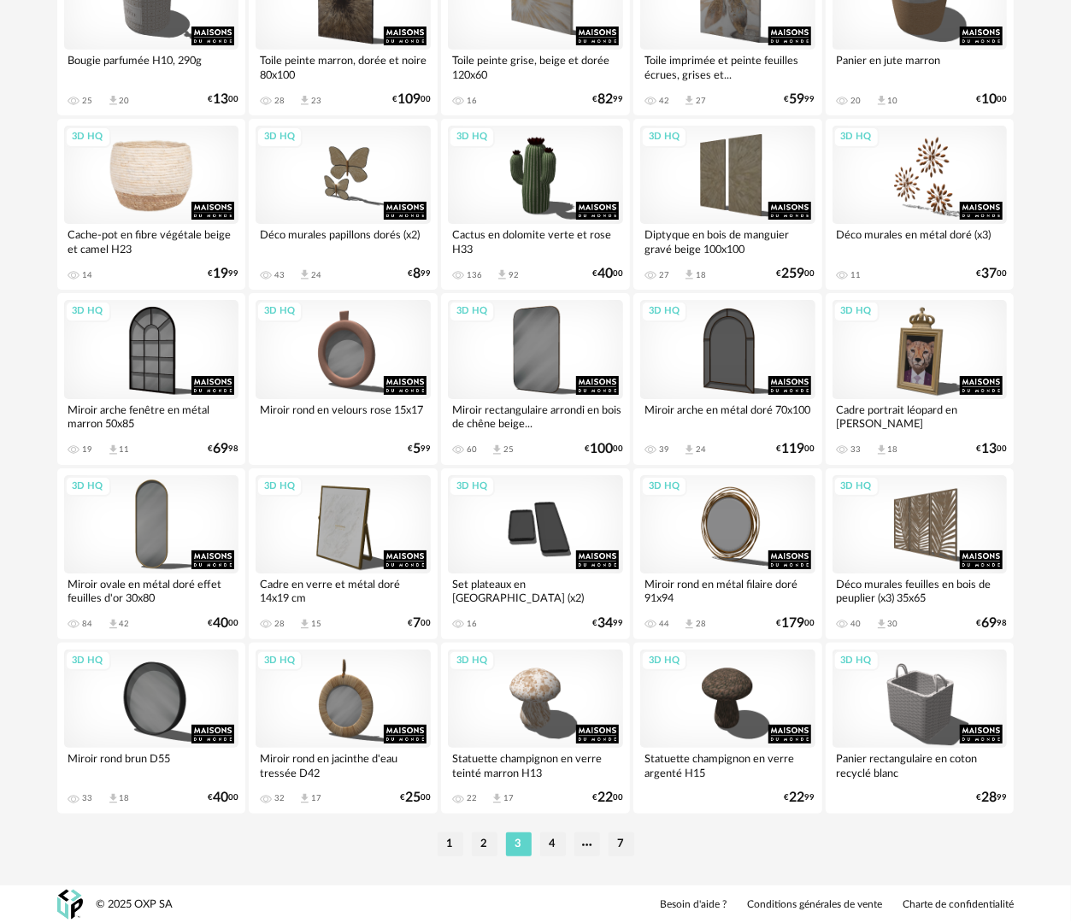
drag, startPoint x: 130, startPoint y: 156, endPoint x: 150, endPoint y: 154, distance: 19.7
click at [130, 154] on div "3D HQ" at bounding box center [151, 175] width 175 height 98
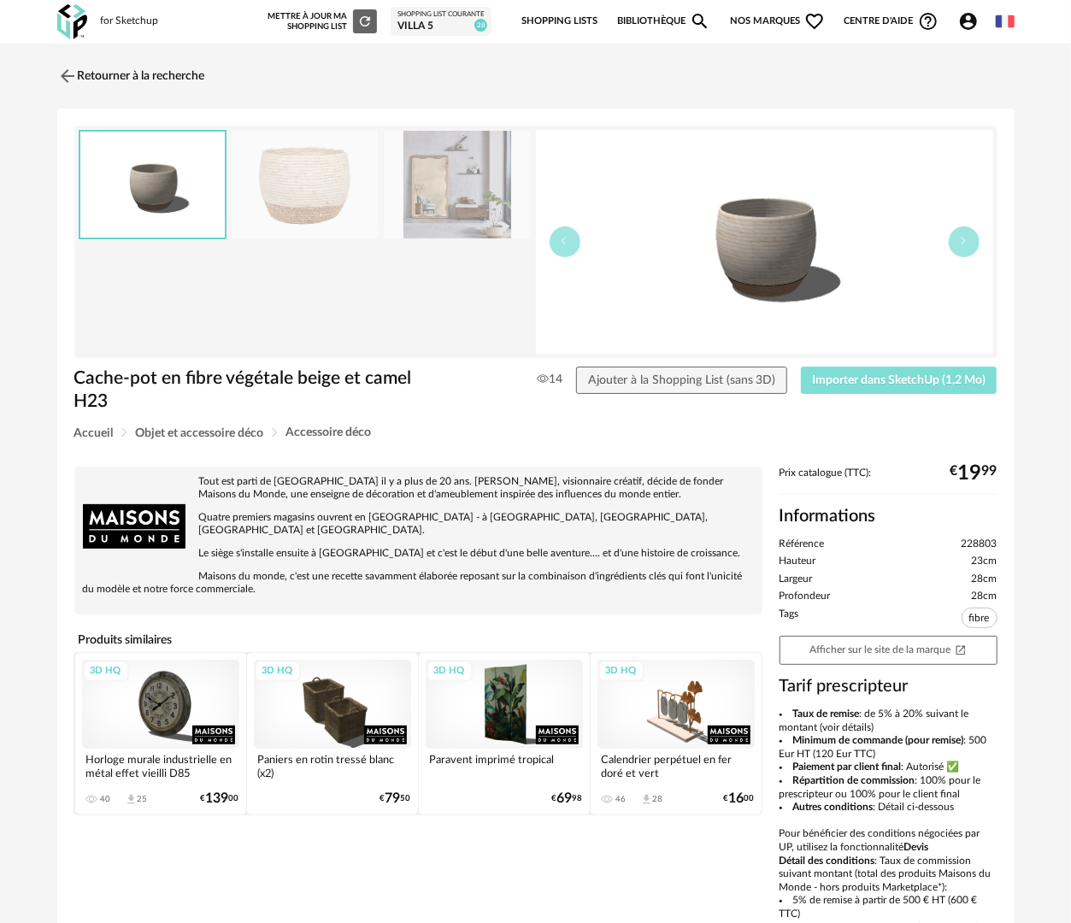
click at [870, 386] on button "Importer dans SketchUp (1,2 Mo)" at bounding box center [899, 380] width 197 height 27
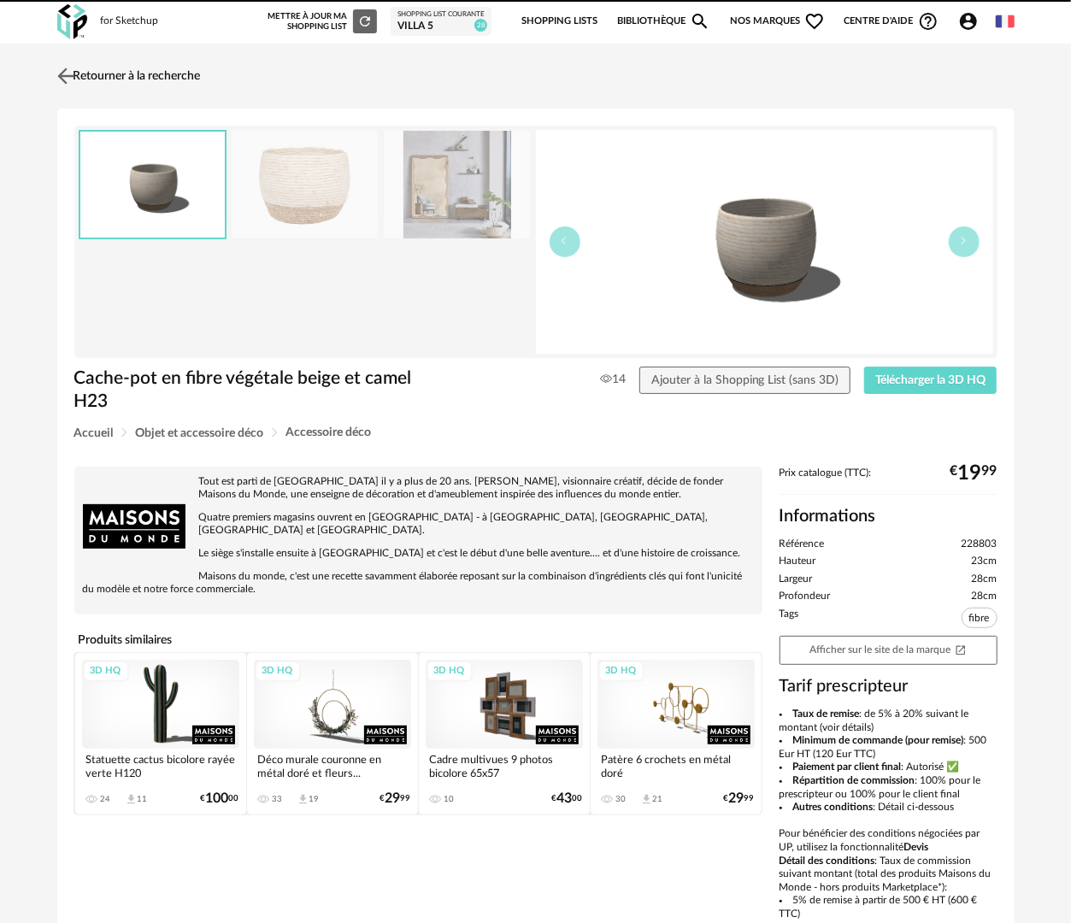
click at [119, 80] on link "Retourner à la recherche" at bounding box center [127, 76] width 148 height 38
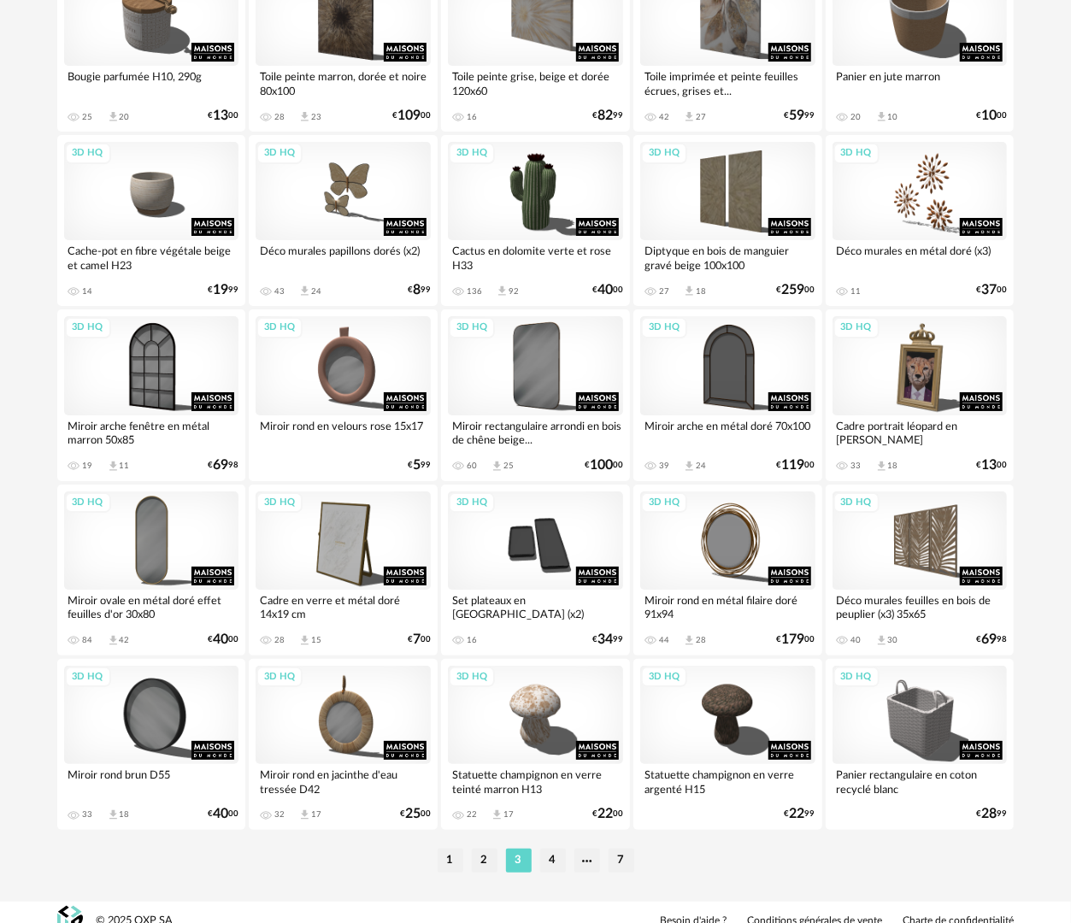
scroll to position [2988, 0]
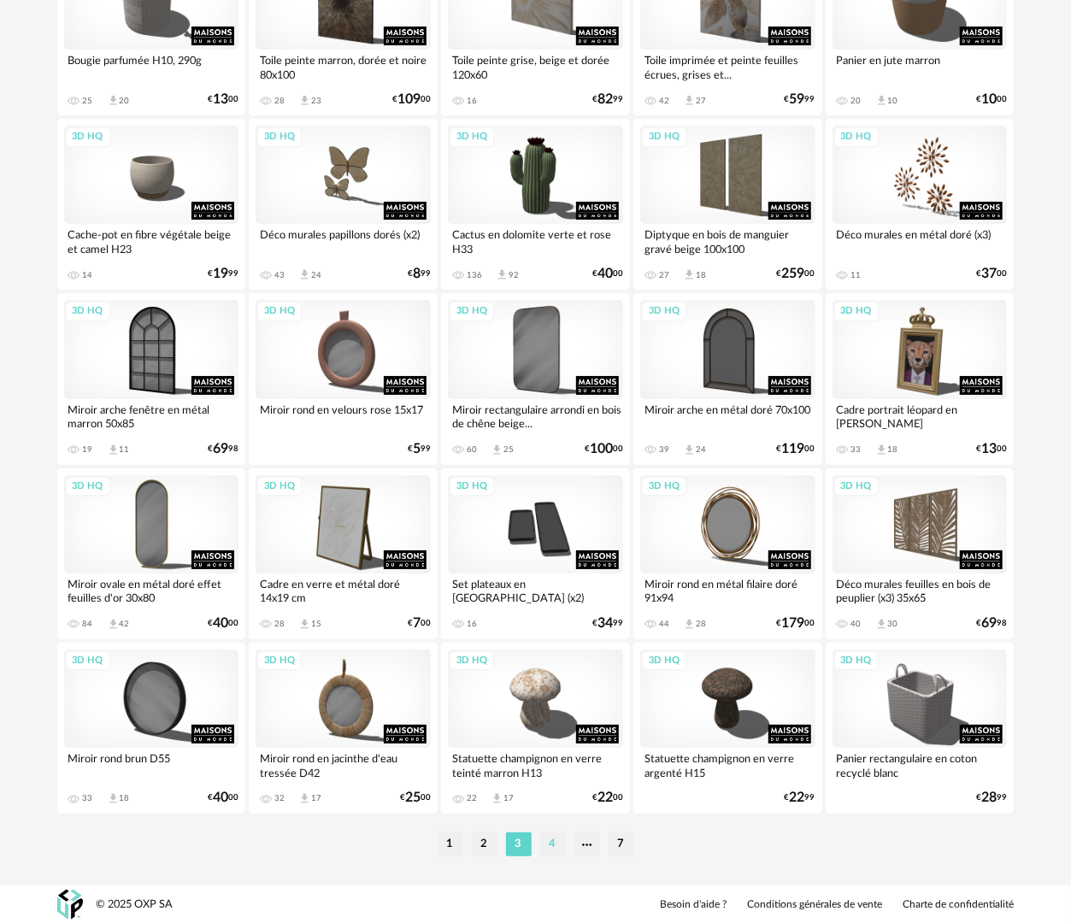
click at [554, 849] on li "4" at bounding box center [553, 844] width 26 height 24
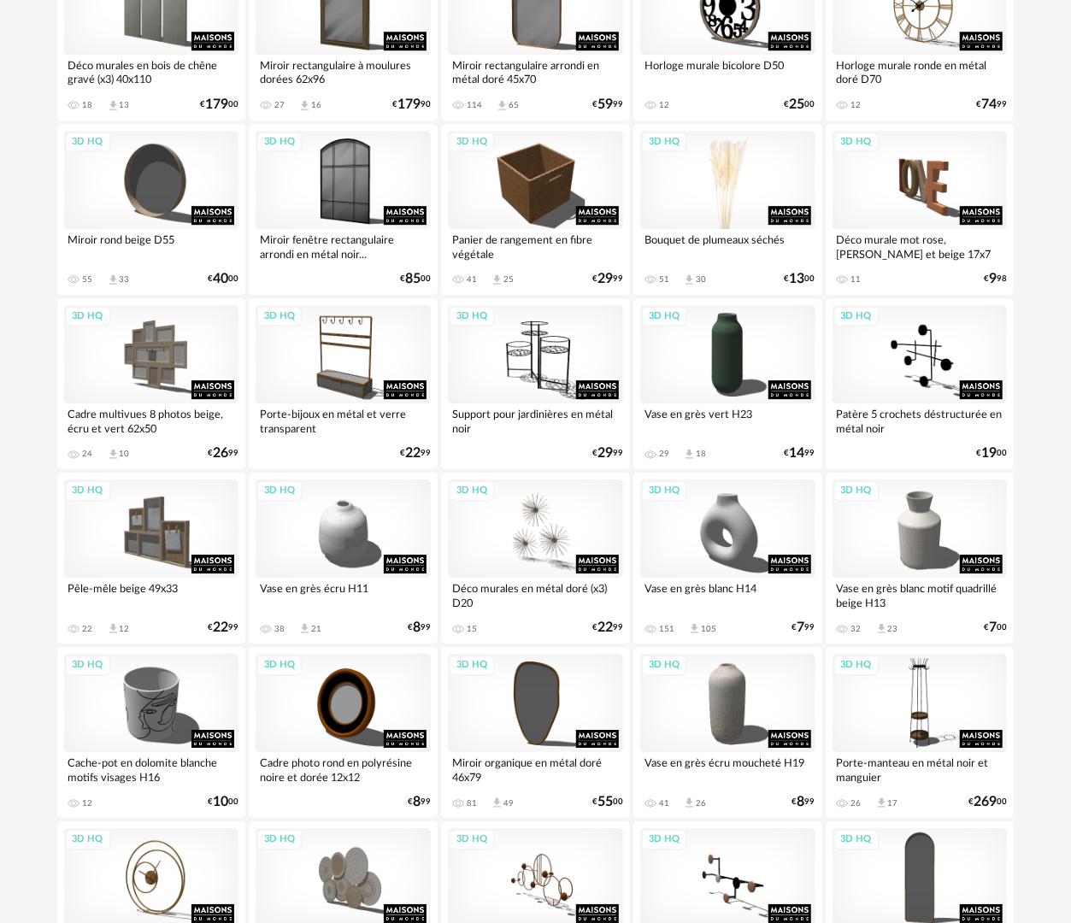
scroll to position [2389, 0]
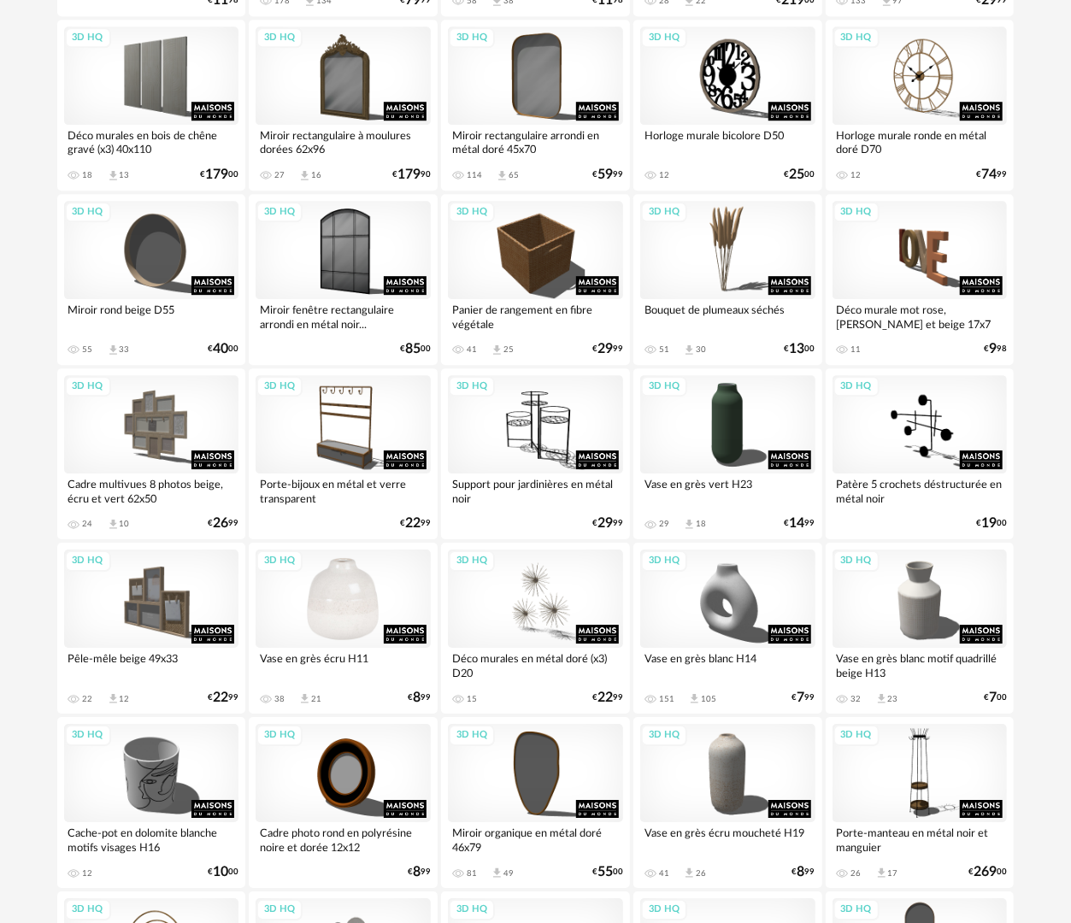
click at [306, 582] on div "3D HQ" at bounding box center [343, 599] width 175 height 98
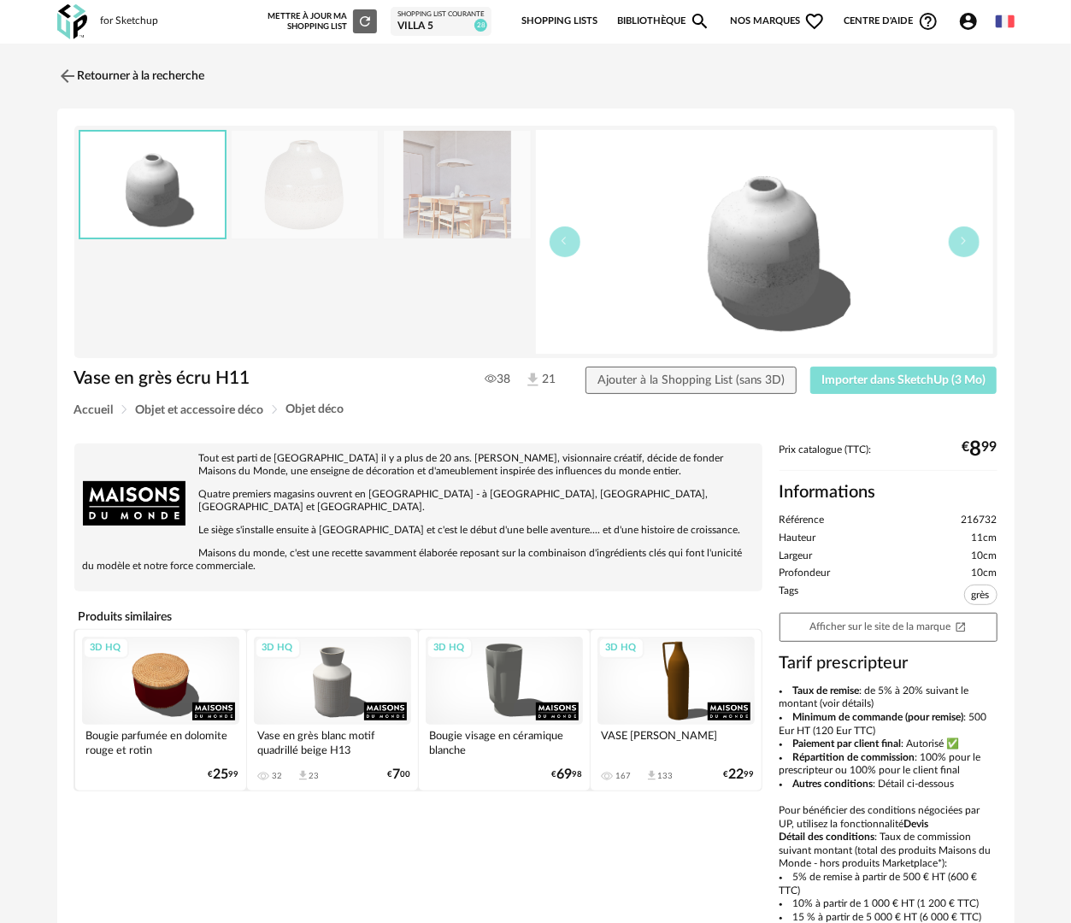
click at [868, 374] on span "Importer dans SketchUp (3 Mo)" at bounding box center [903, 380] width 164 height 12
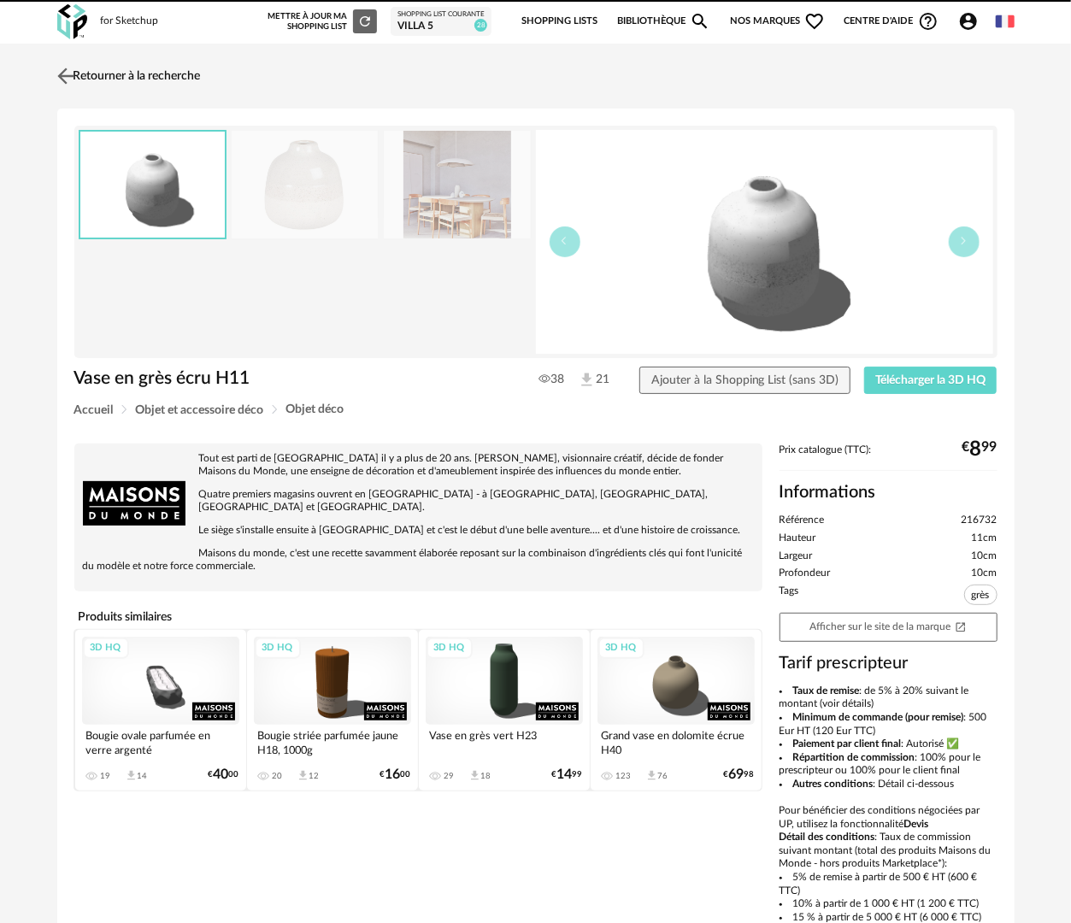
click at [174, 85] on link "Retourner à la recherche" at bounding box center [127, 76] width 148 height 38
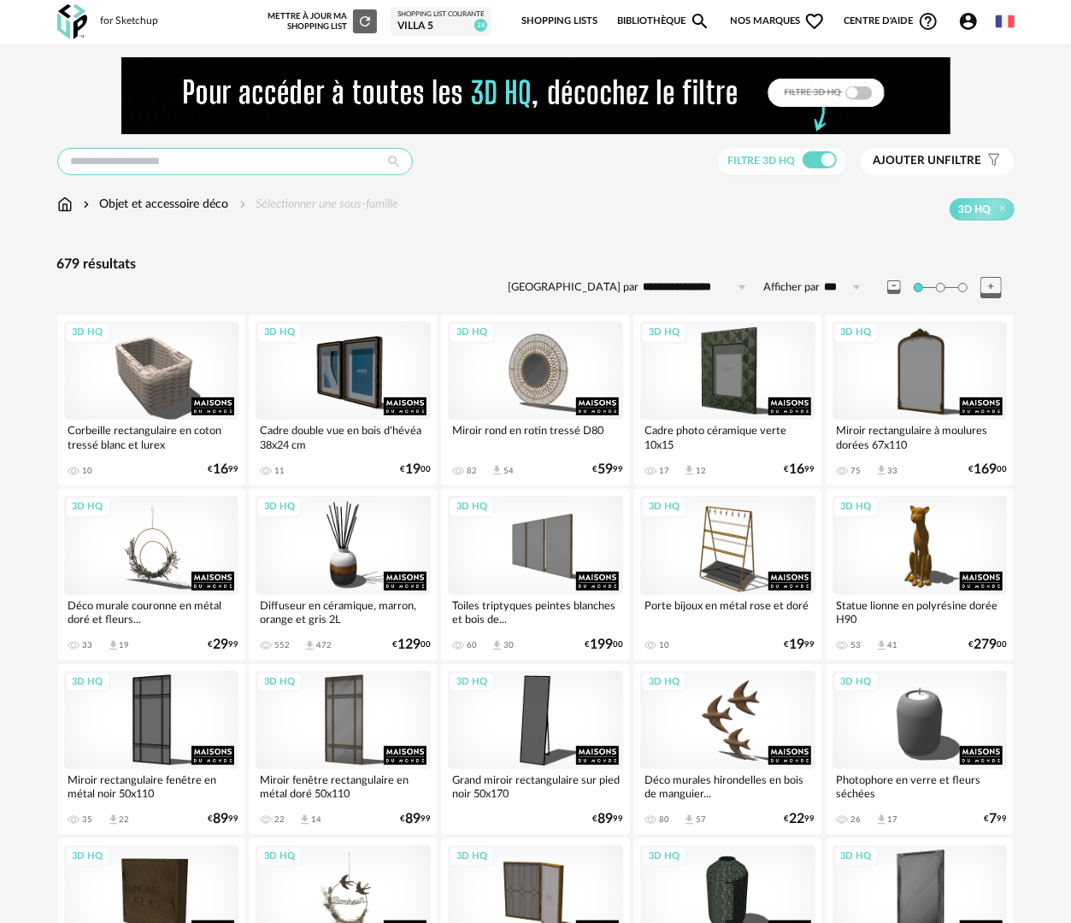
click at [249, 164] on input "text" at bounding box center [235, 161] width 356 height 27
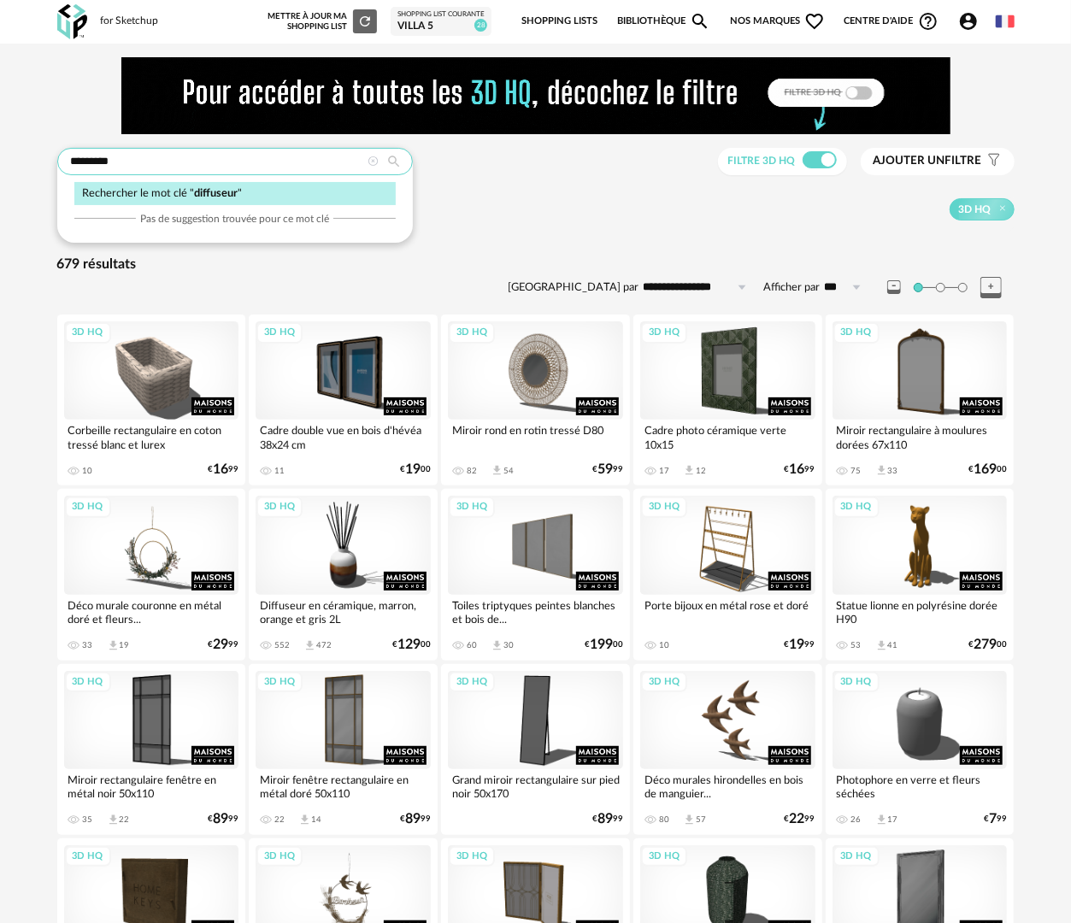
type input "*********"
type input "**********"
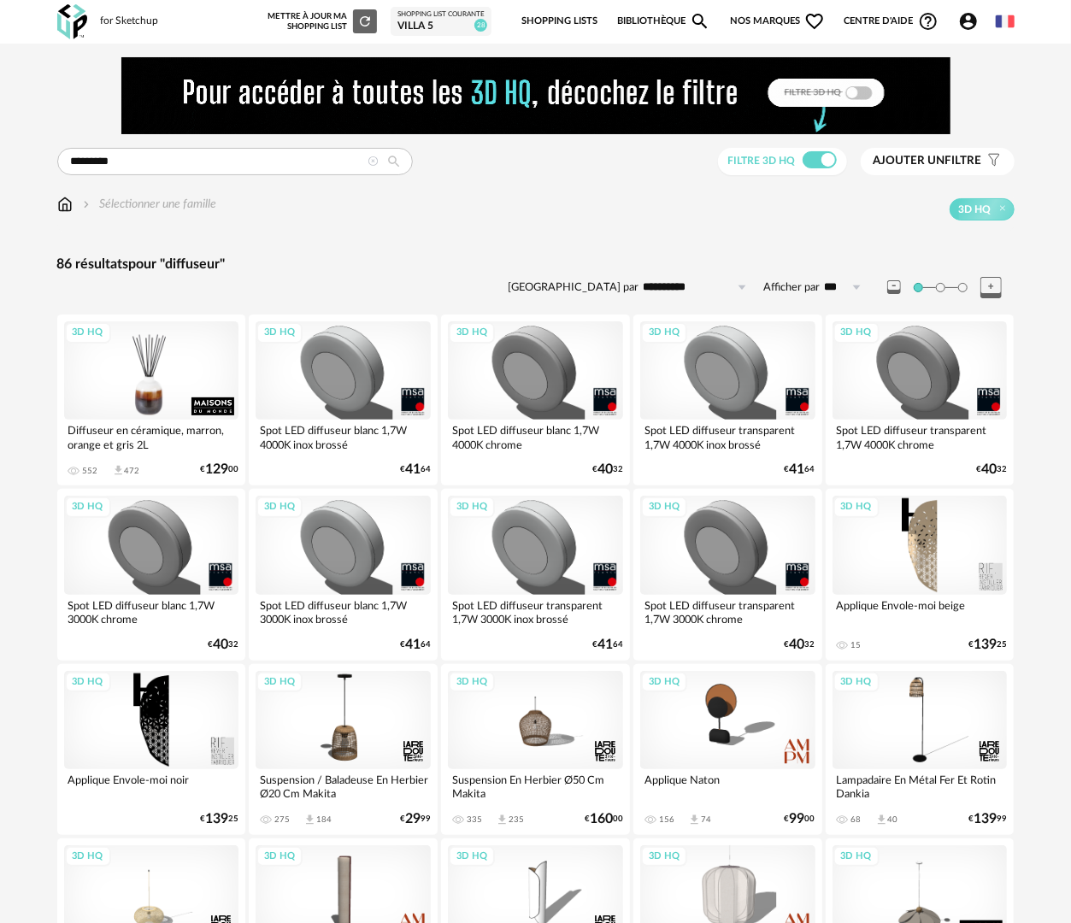
click at [188, 394] on div "3D HQ" at bounding box center [151, 370] width 175 height 98
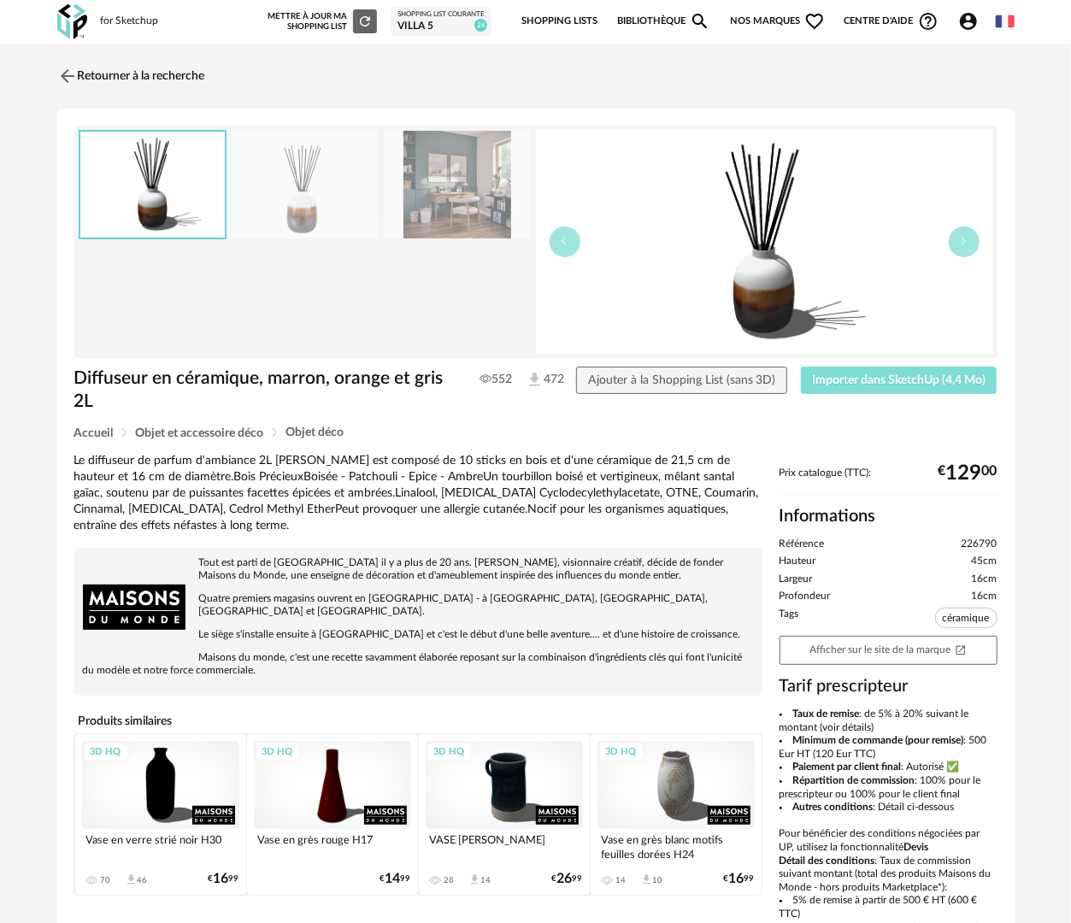
click at [860, 392] on button "Importer dans SketchUp (4,4 Mo)" at bounding box center [899, 380] width 197 height 27
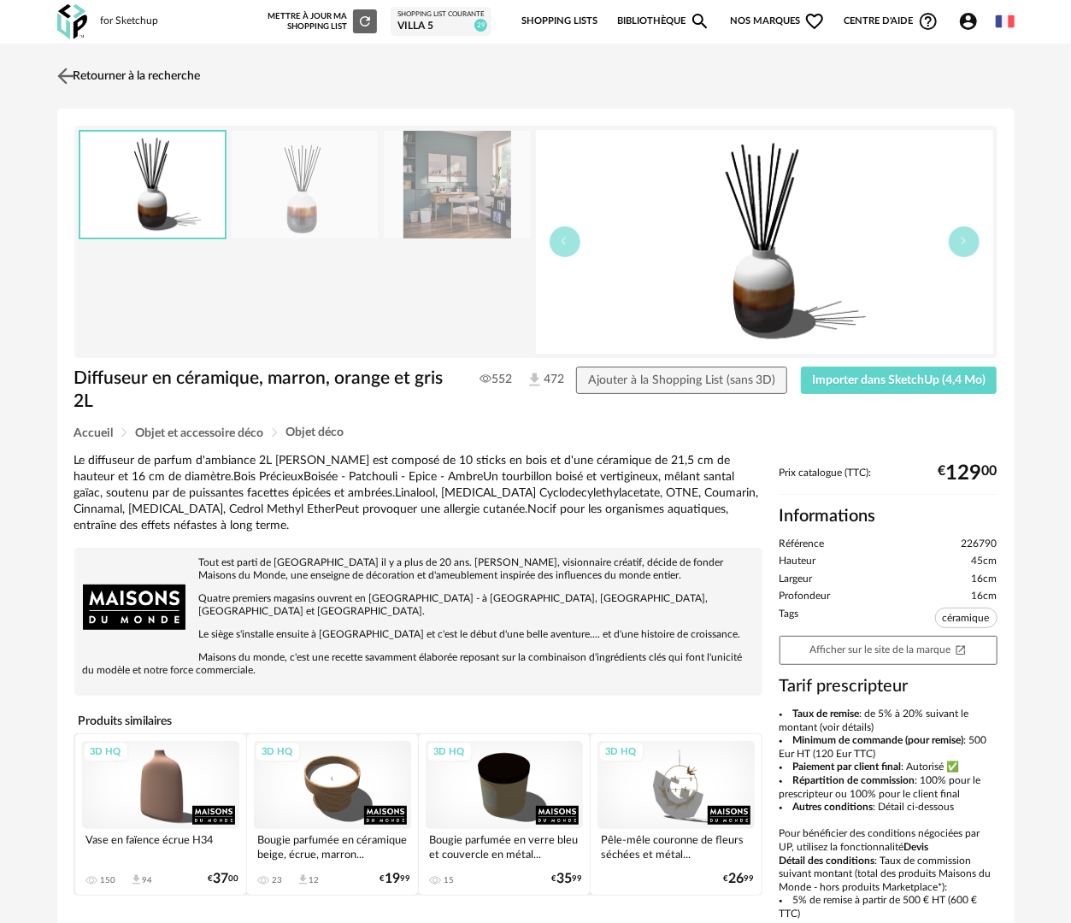
click at [165, 67] on link "Retourner à la recherche" at bounding box center [127, 76] width 148 height 38
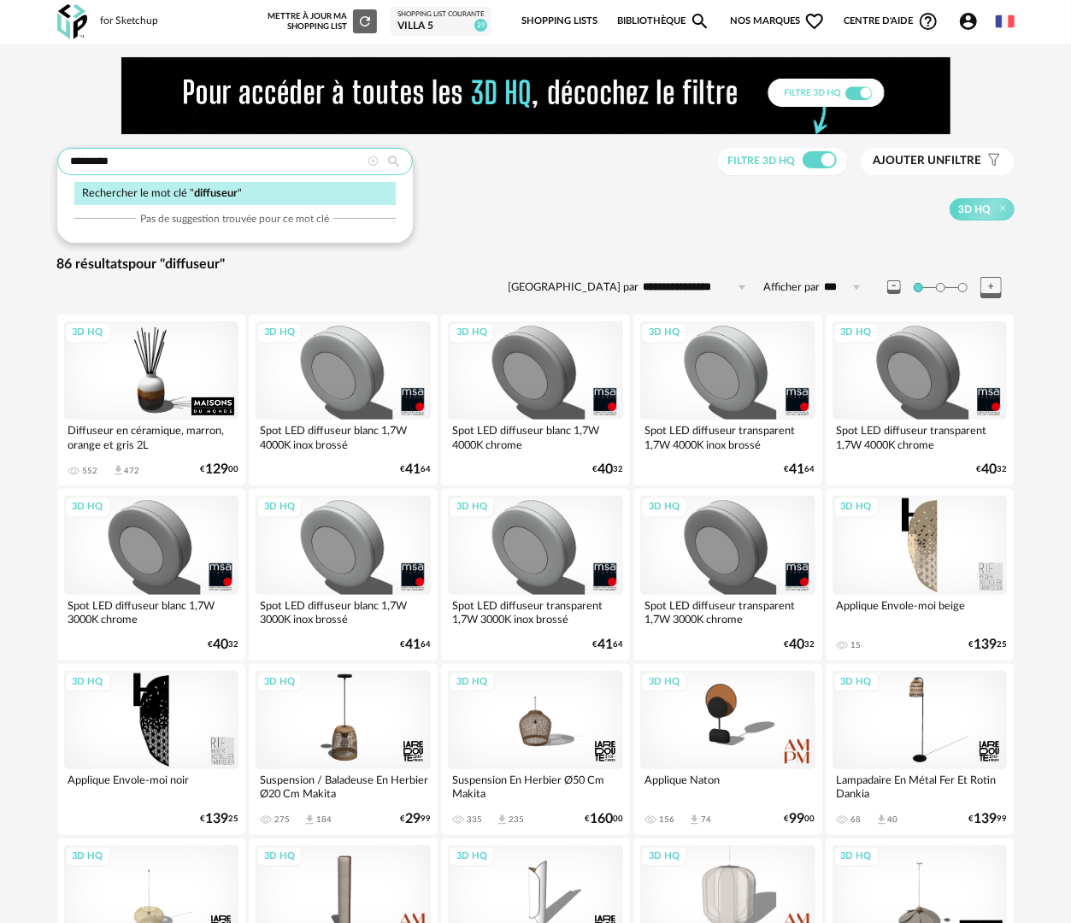
drag, startPoint x: 103, startPoint y: 162, endPoint x: -16, endPoint y: 162, distance: 118.8
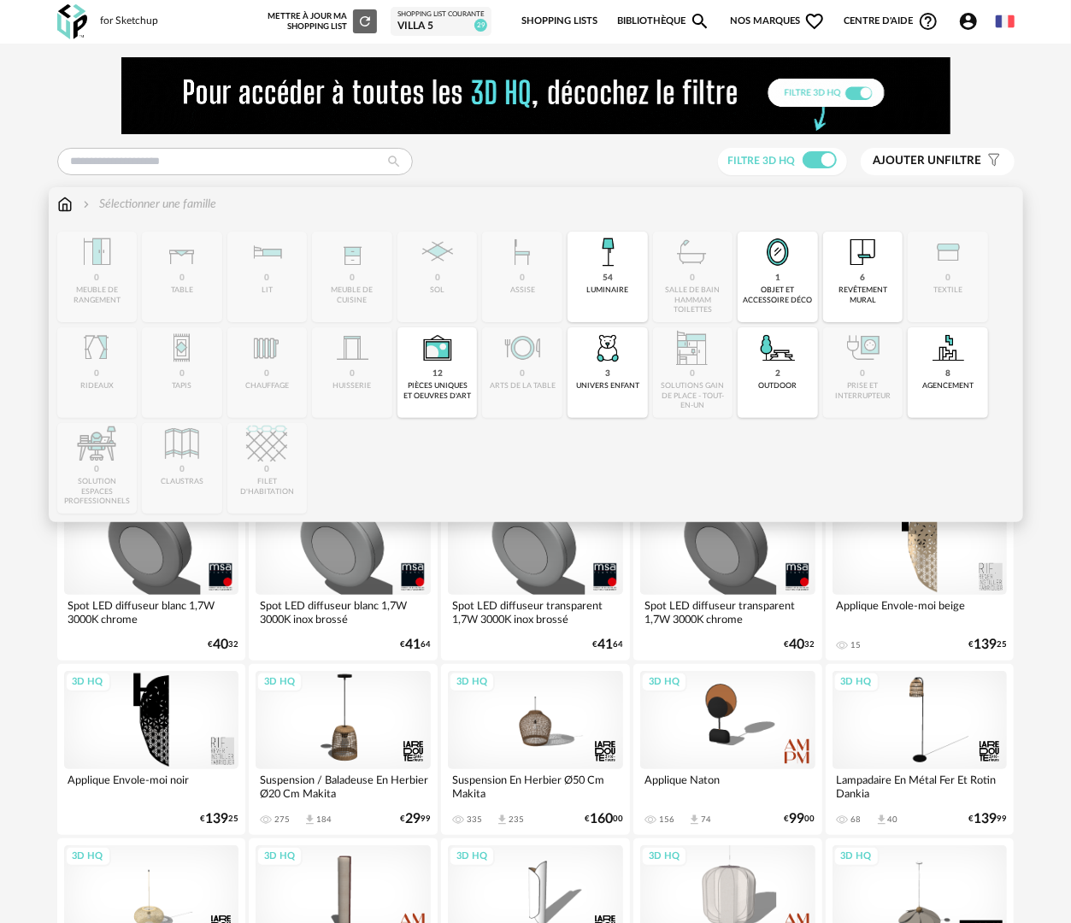
click at [62, 203] on img at bounding box center [64, 204] width 15 height 17
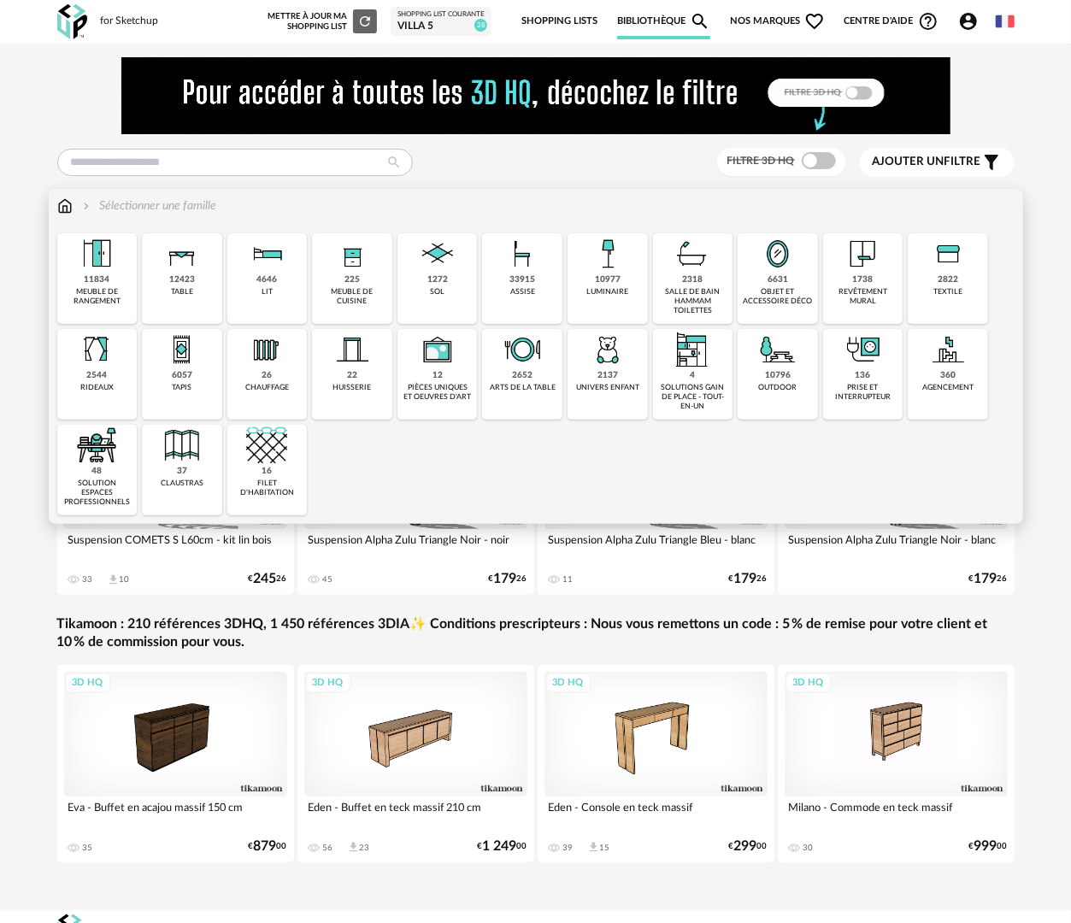
click at [780, 291] on div "objet et accessoire déco" at bounding box center [778, 297] width 70 height 20
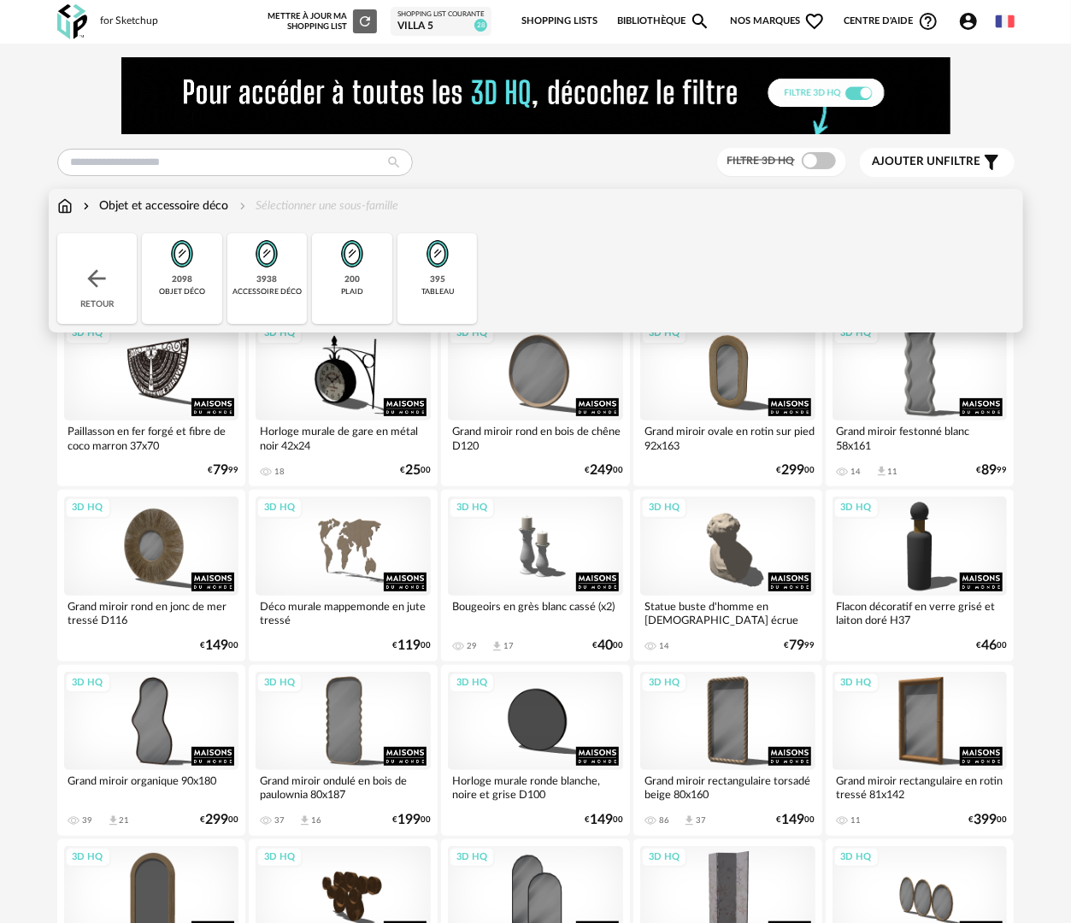
click at [176, 304] on div "2098 objet déco" at bounding box center [182, 278] width 80 height 91
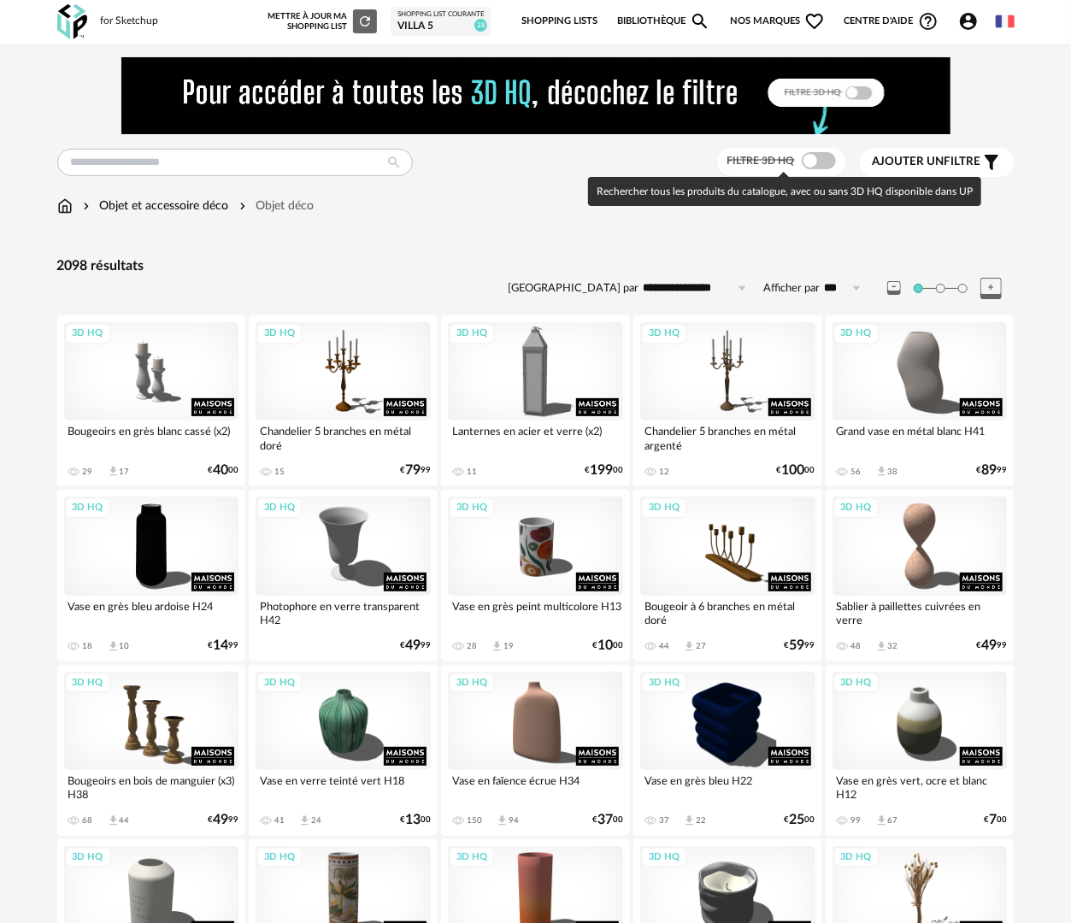
click at [826, 159] on span at bounding box center [819, 160] width 34 height 17
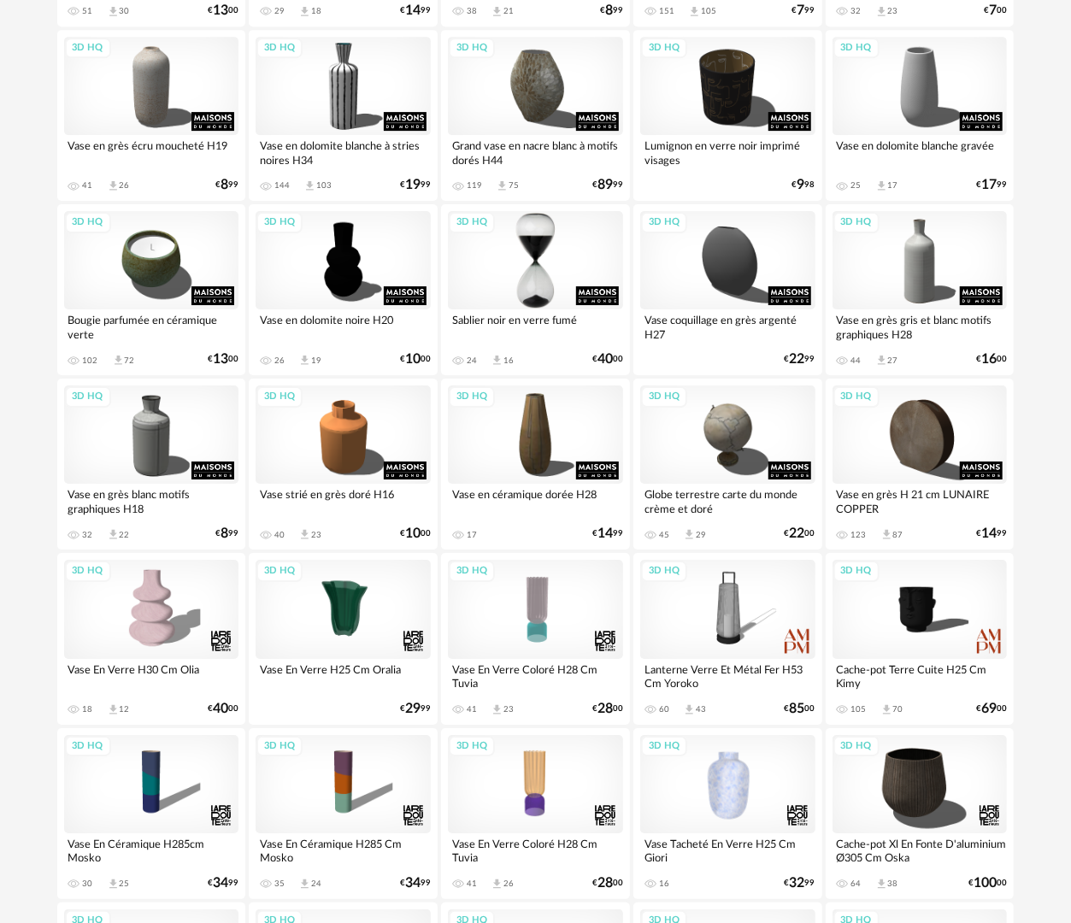
scroll to position [2735, 0]
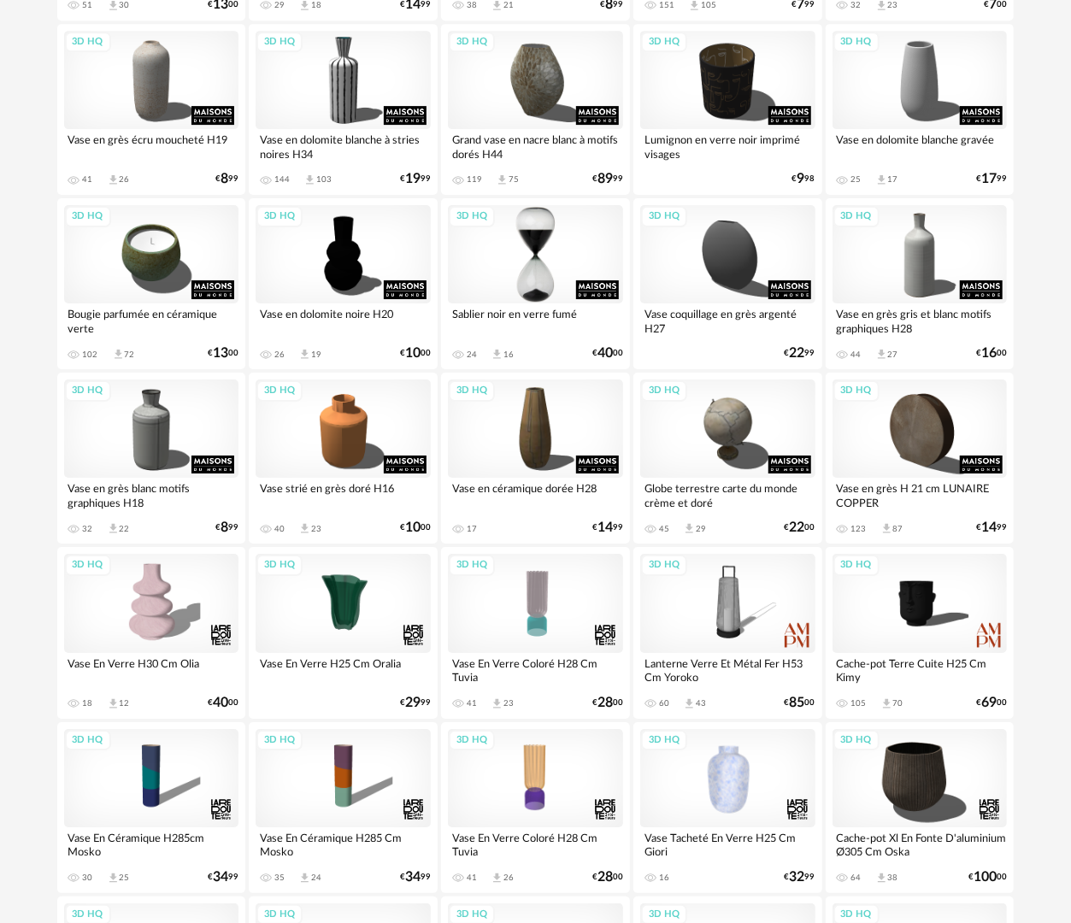
click at [561, 293] on div "3D HQ" at bounding box center [535, 254] width 175 height 98
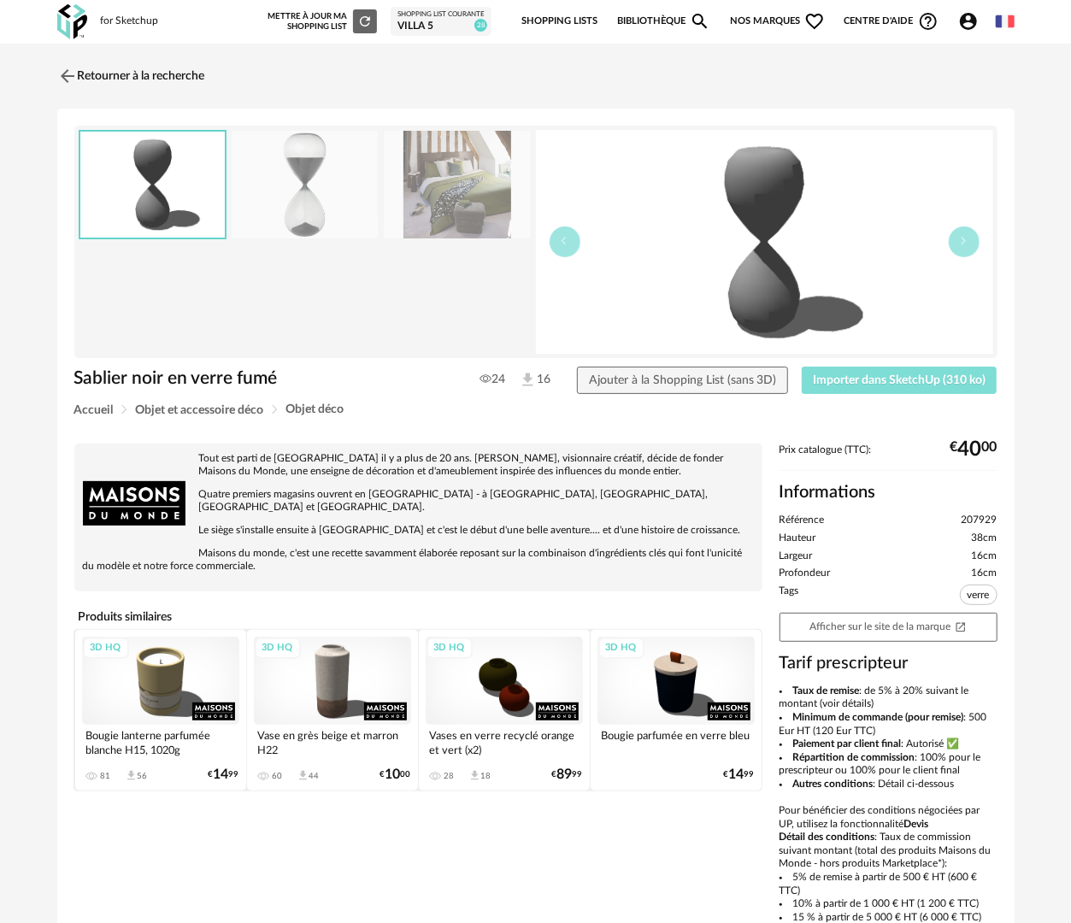
click at [870, 385] on button "Importer dans SketchUp (310 ko)" at bounding box center [900, 380] width 196 height 27
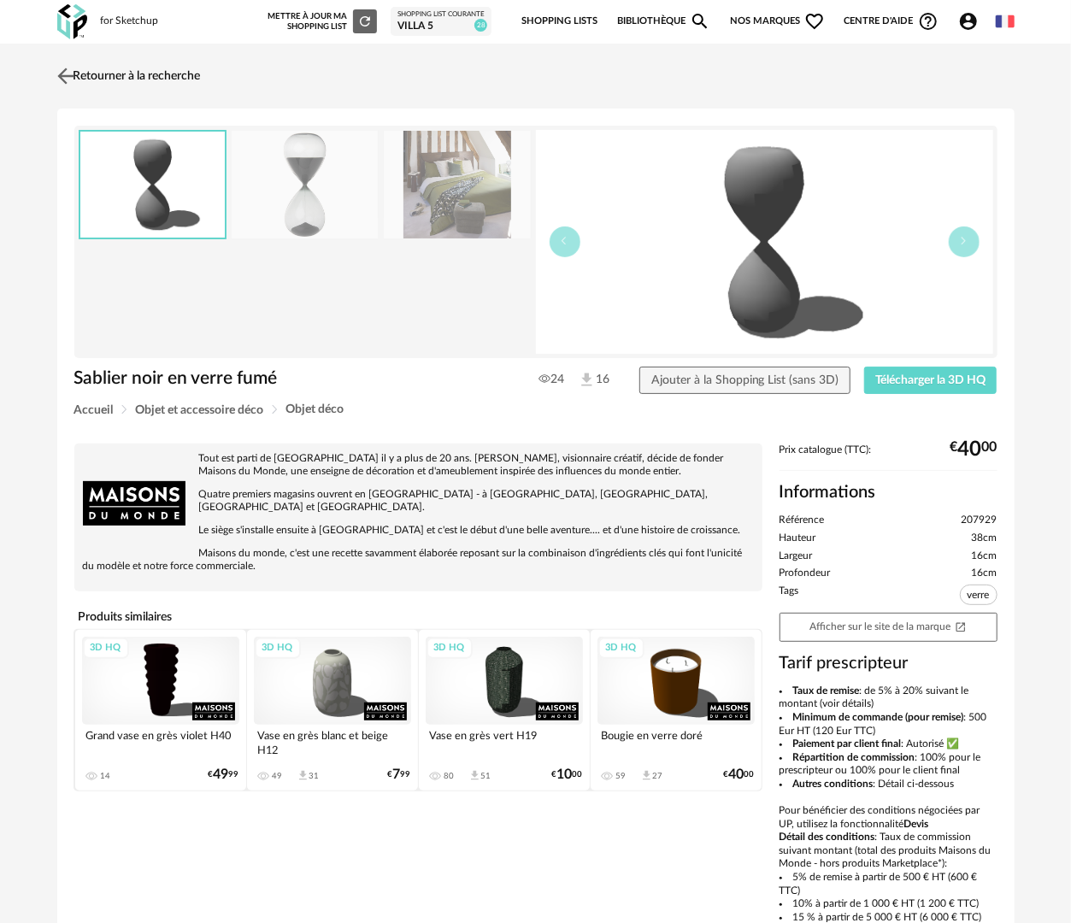
click at [138, 63] on link "Retourner à la recherche" at bounding box center [127, 76] width 148 height 38
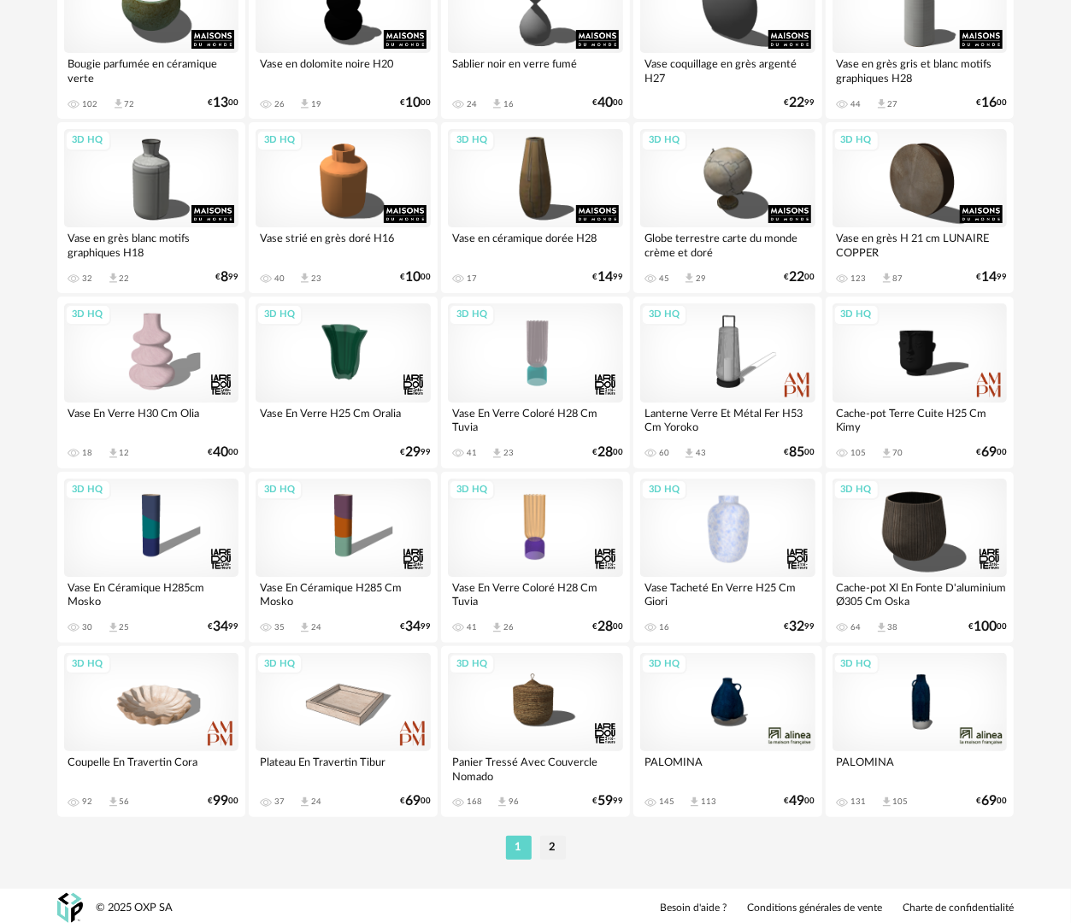
scroll to position [2988, 0]
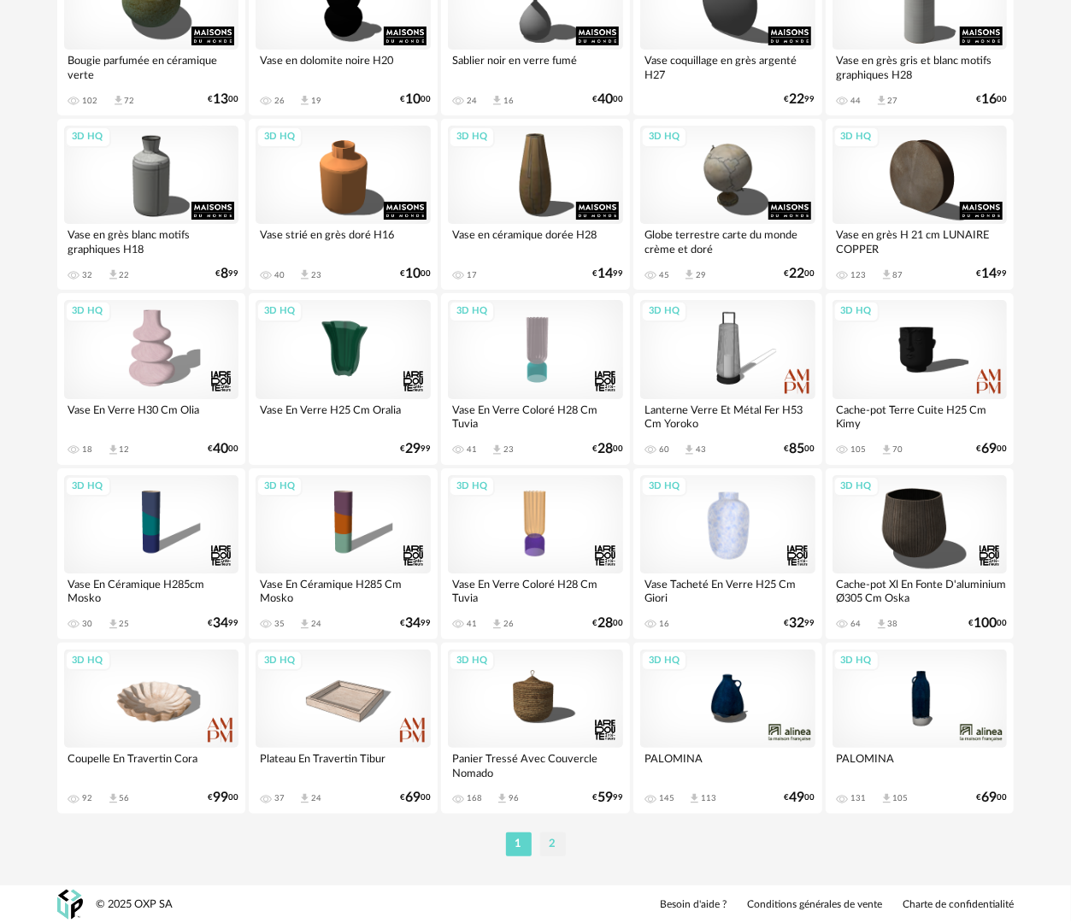
click at [555, 850] on li "2" at bounding box center [553, 844] width 26 height 24
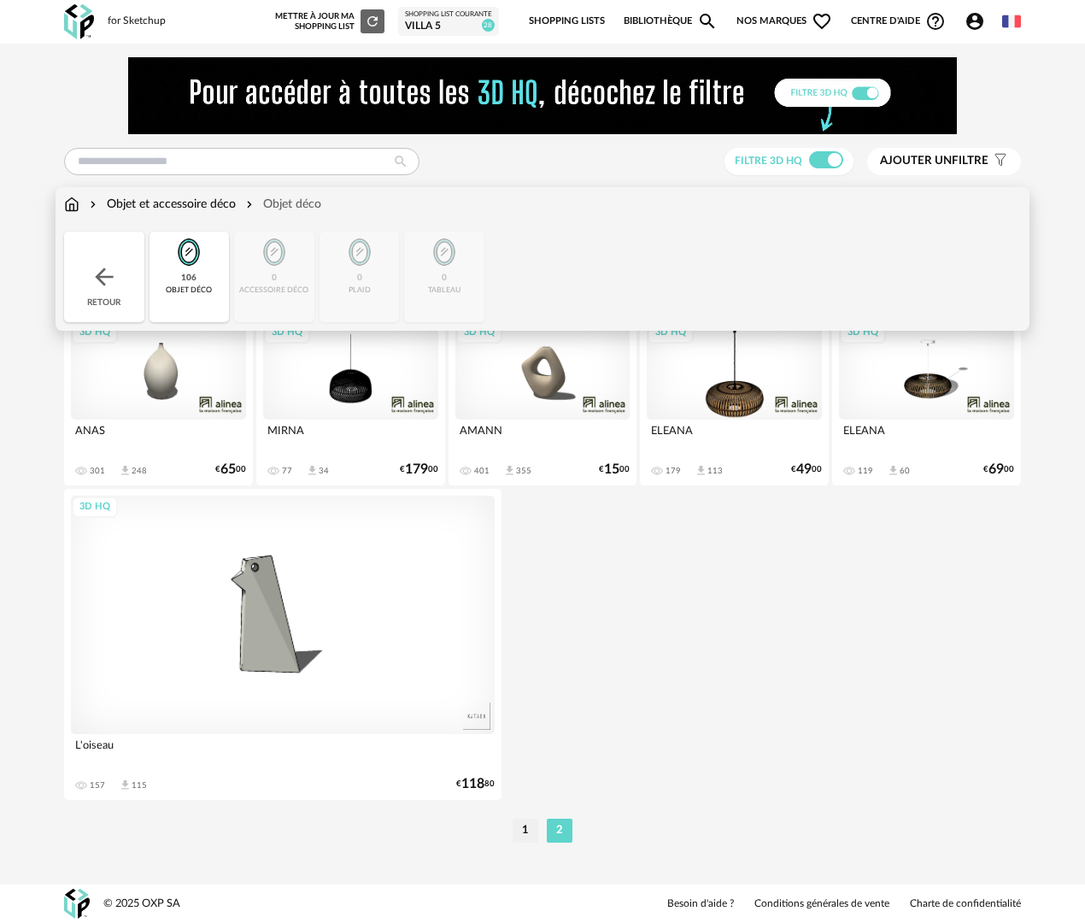
click at [207, 202] on div "Objet et accessoire déco" at bounding box center [161, 204] width 150 height 17
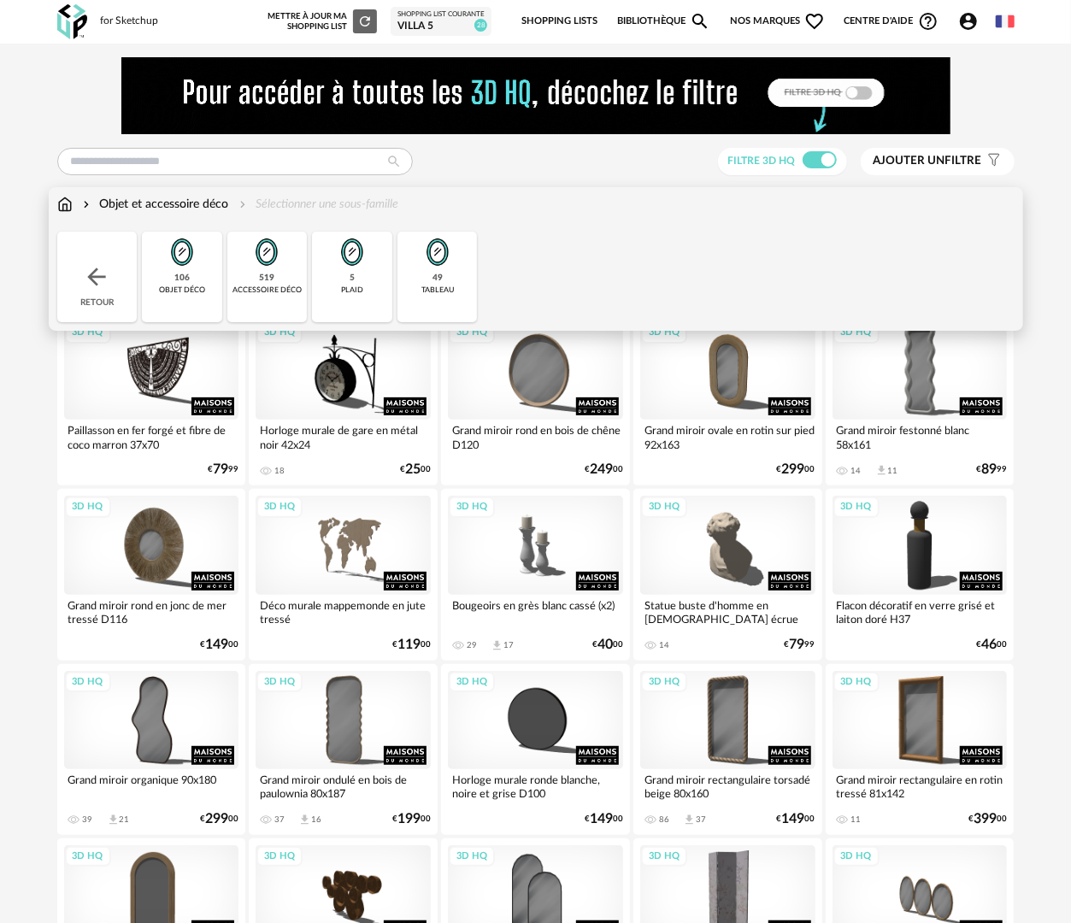
click at [281, 280] on div "519 accessoire déco" at bounding box center [267, 277] width 80 height 91
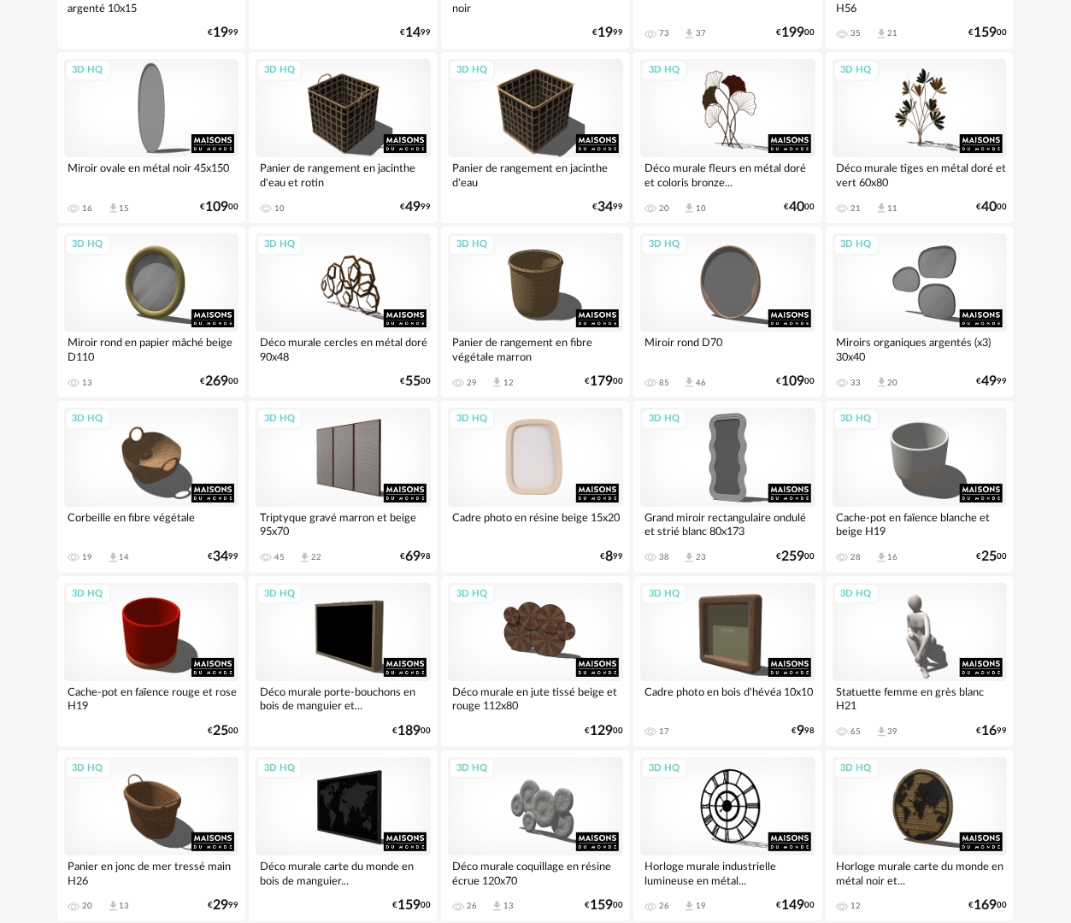
scroll to position [2988, 0]
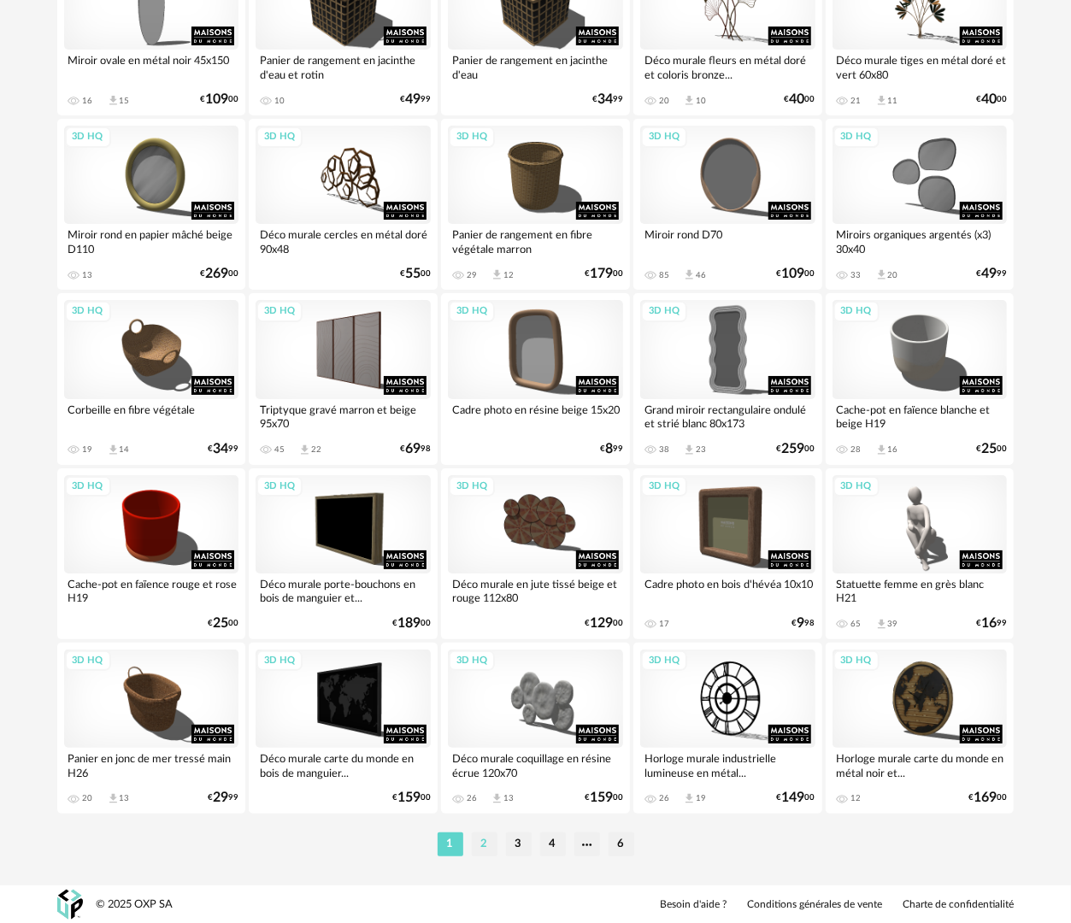
click at [485, 839] on li "2" at bounding box center [485, 844] width 26 height 24
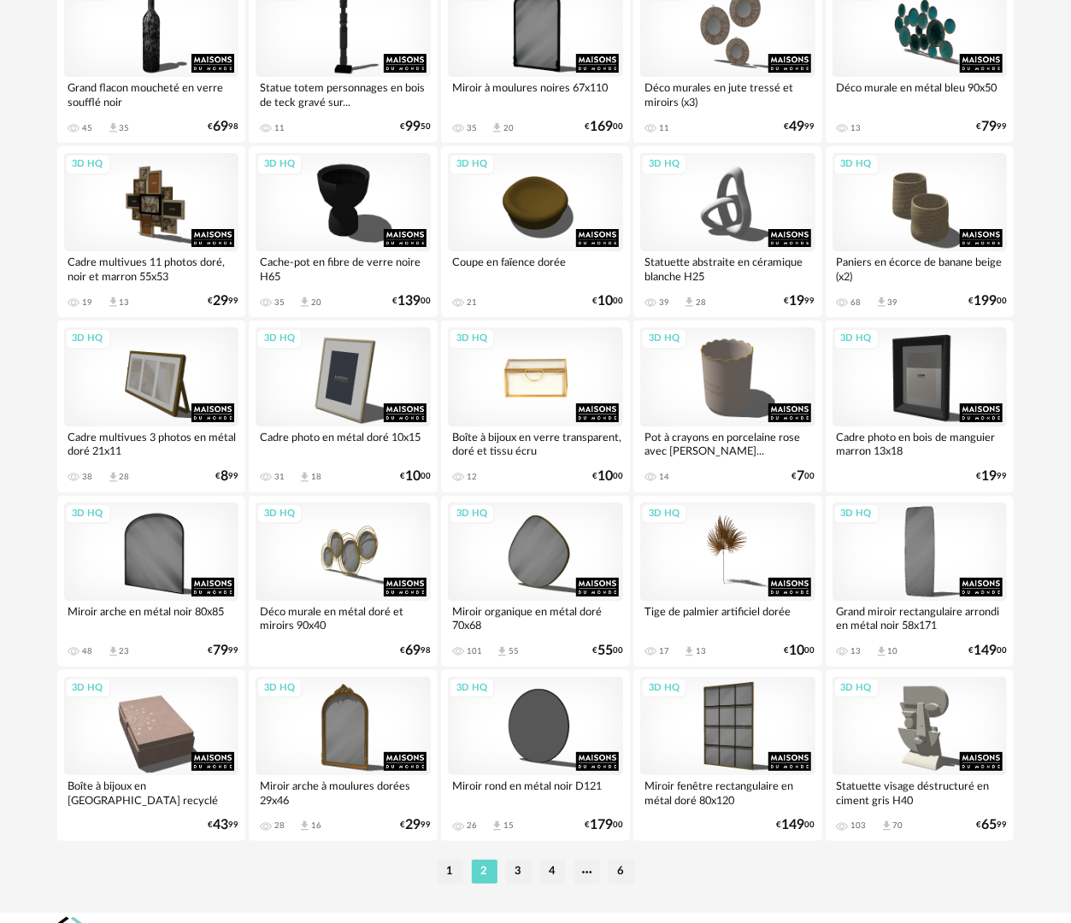
scroll to position [2988, 0]
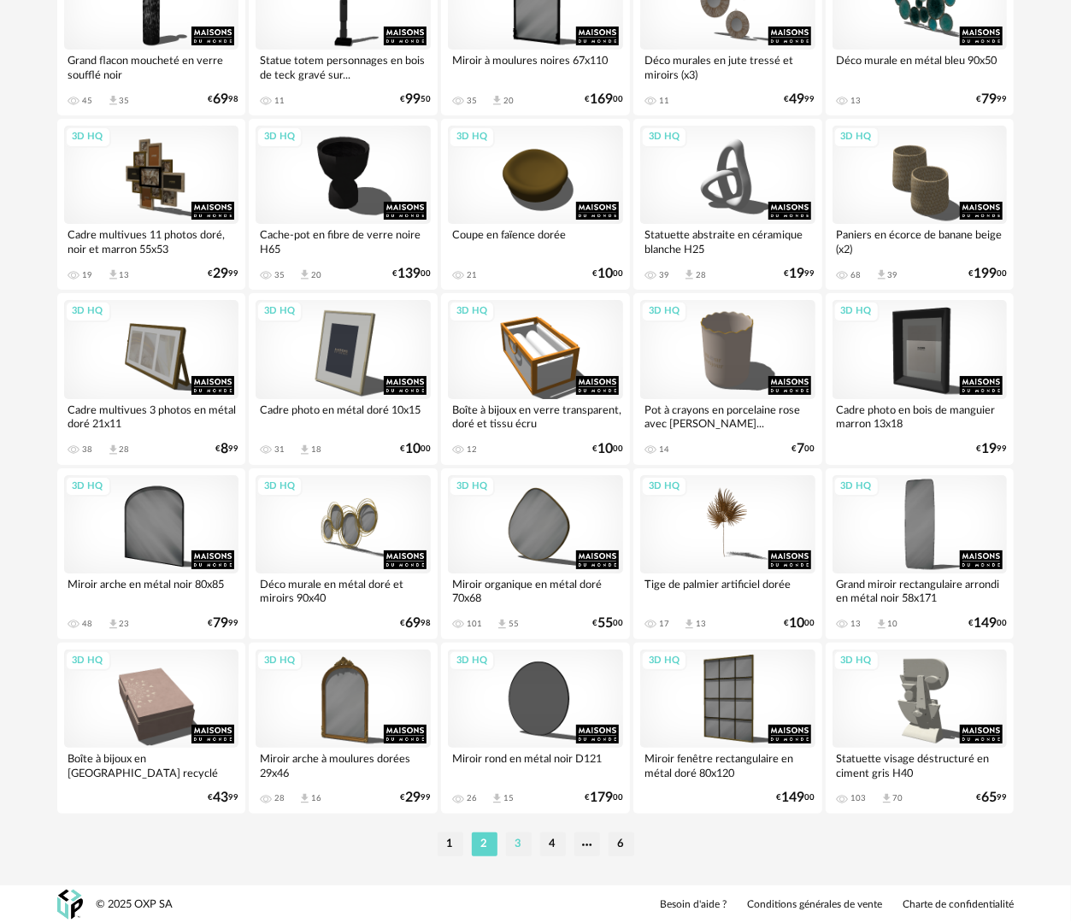
click at [514, 844] on li "3" at bounding box center [519, 844] width 26 height 24
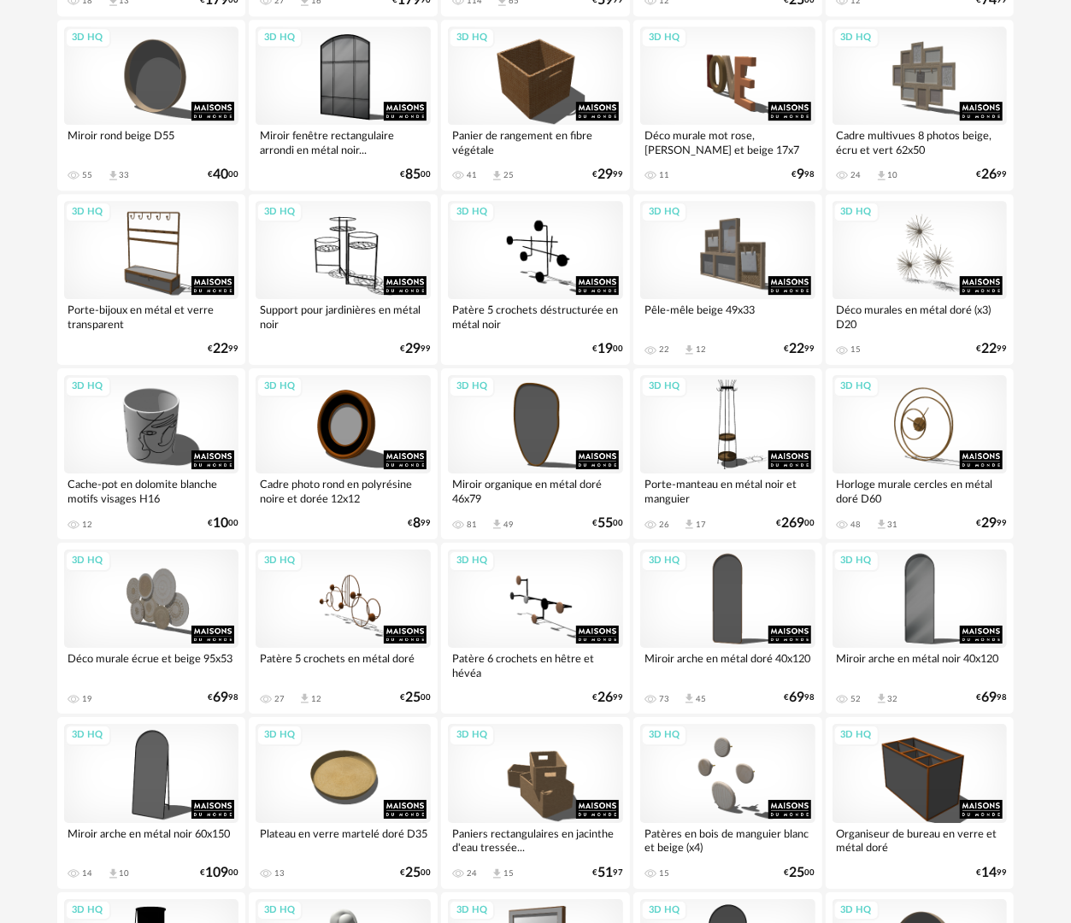
scroll to position [2988, 0]
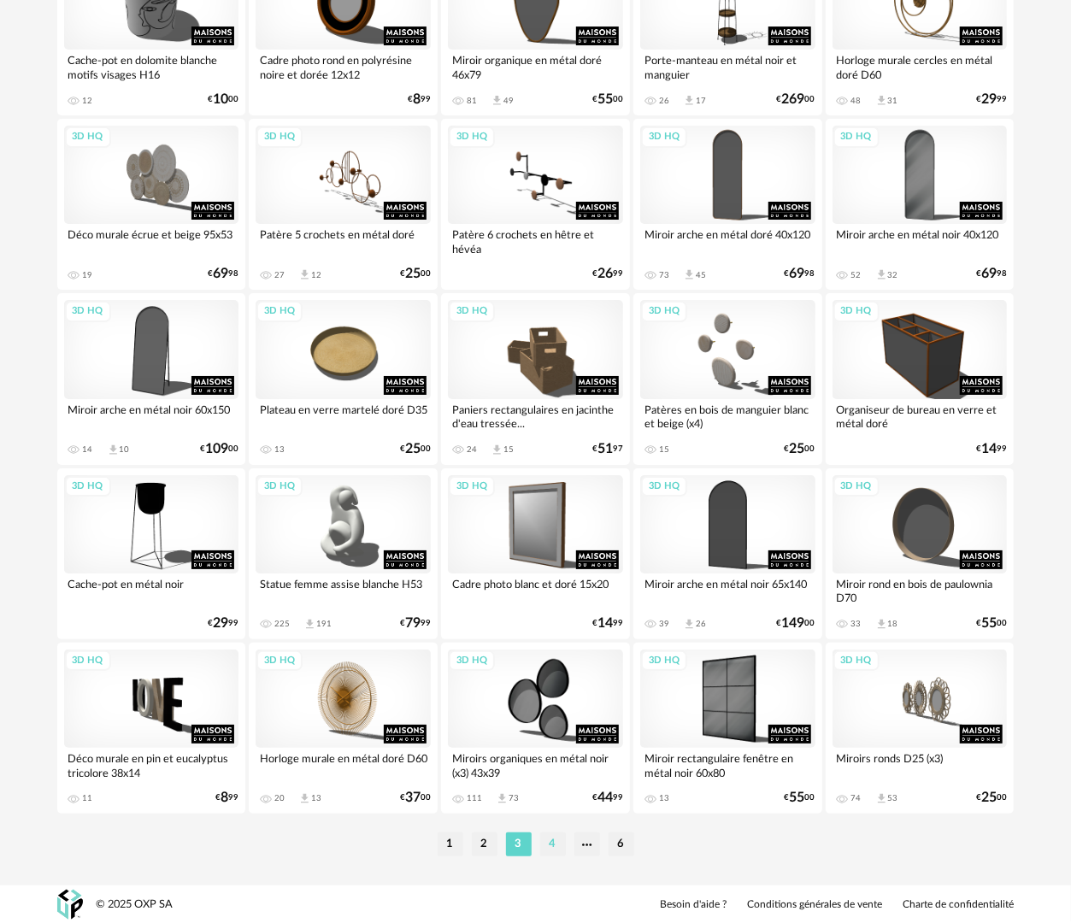
click at [555, 840] on li "4" at bounding box center [553, 844] width 26 height 24
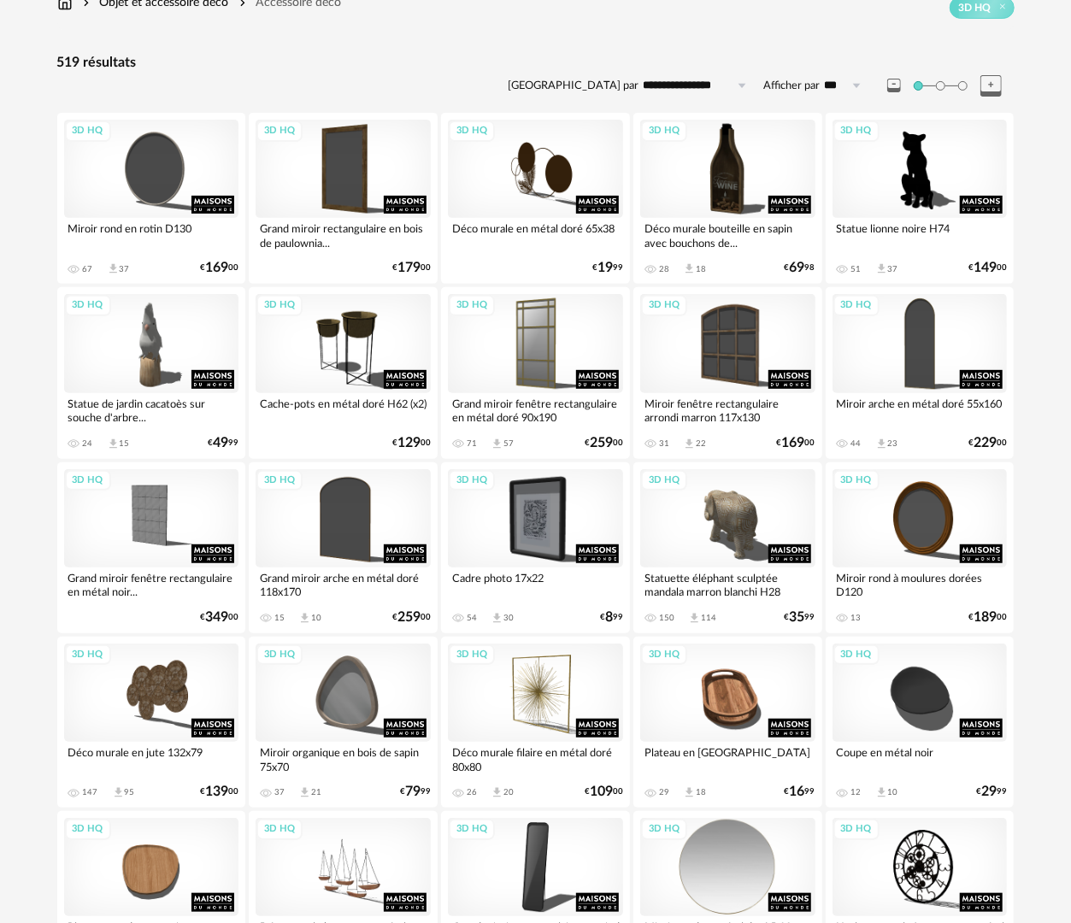
scroll to position [427, 0]
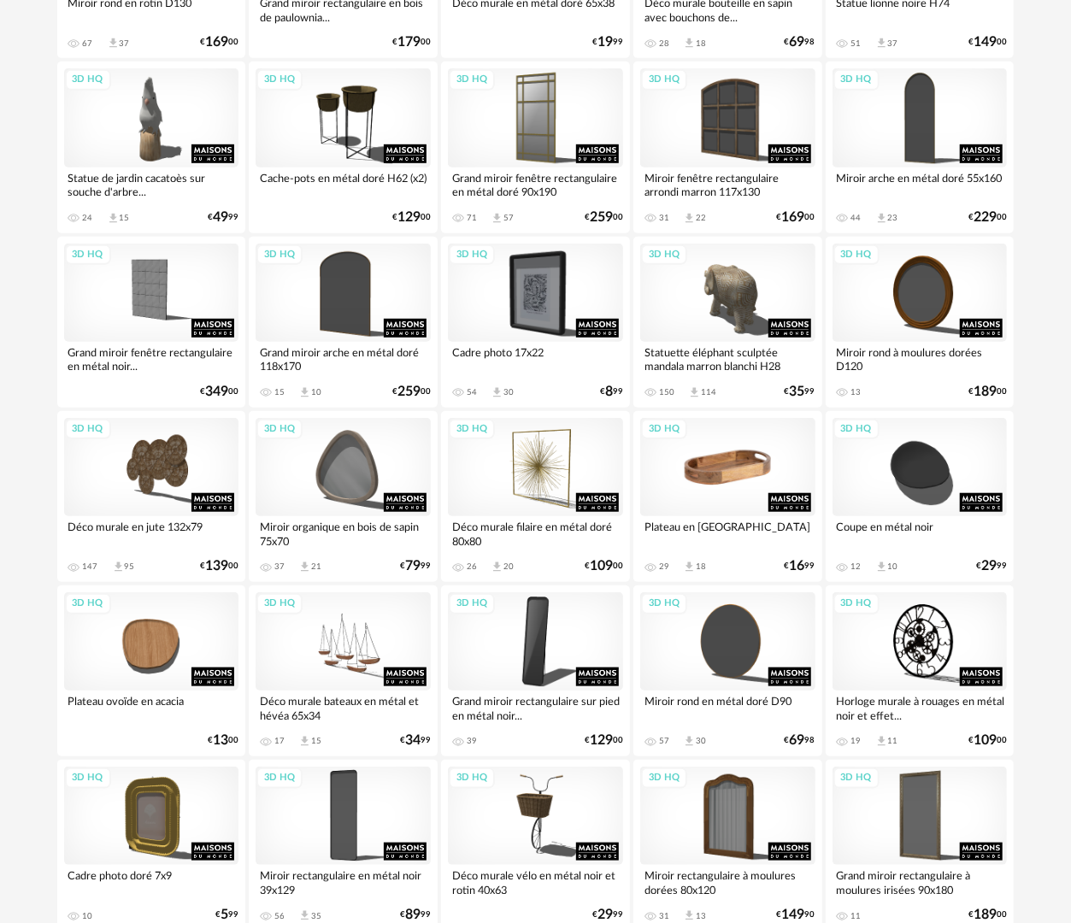
click at [758, 486] on div "3D HQ" at bounding box center [727, 467] width 175 height 98
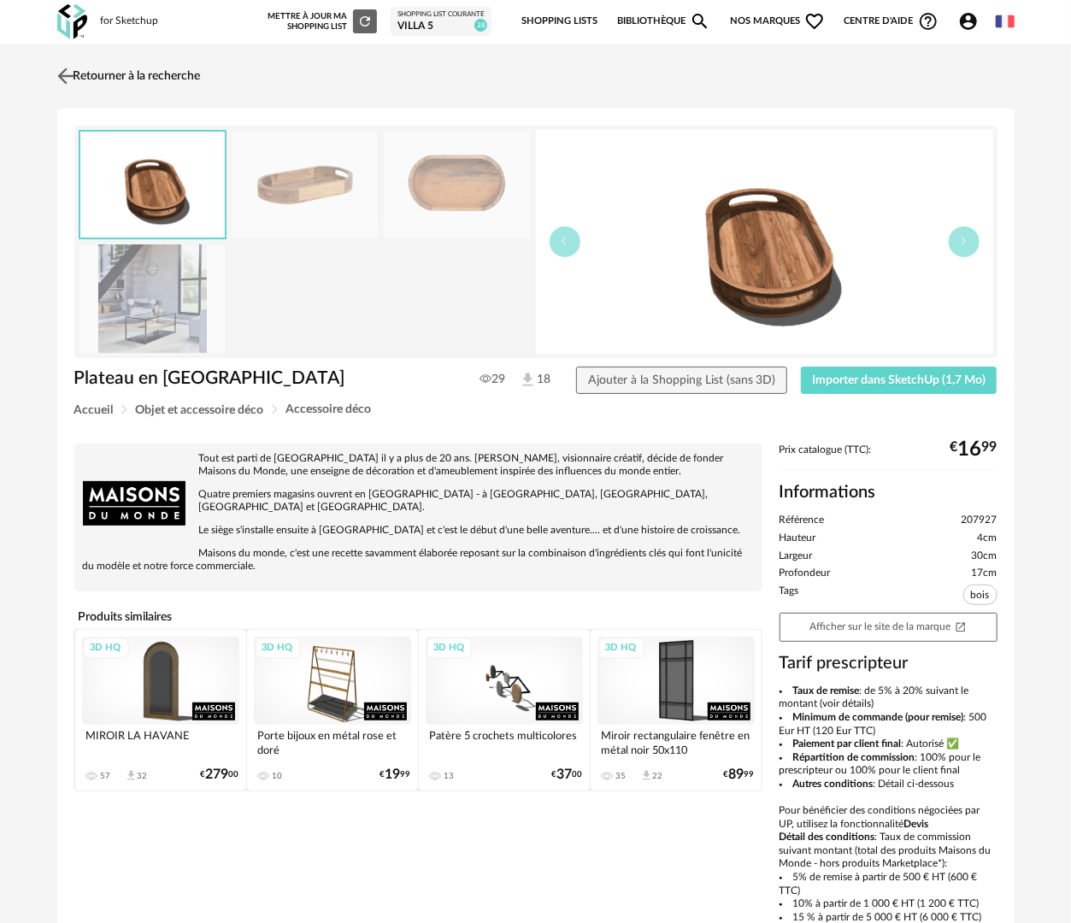
click at [181, 77] on link "Retourner à la recherche" at bounding box center [127, 76] width 148 height 38
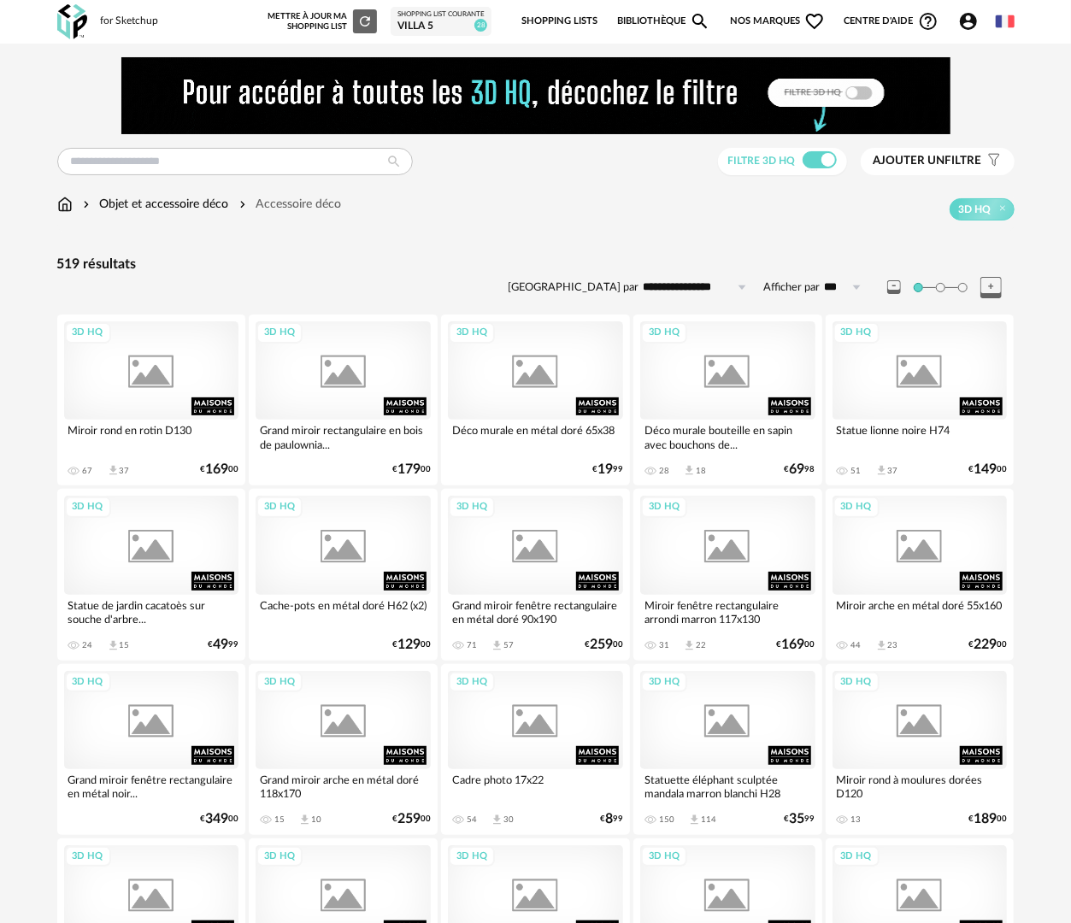
scroll to position [427, 0]
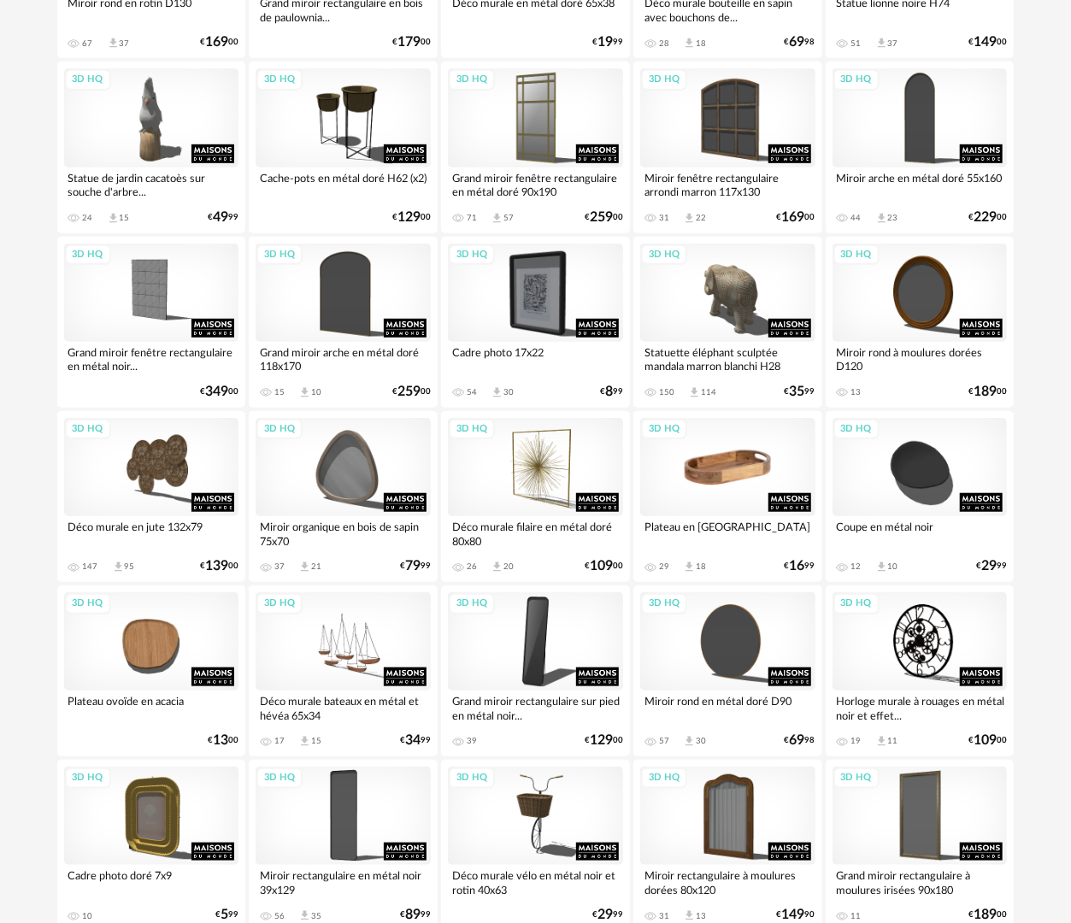
click at [726, 453] on div "3D HQ" at bounding box center [727, 467] width 175 height 98
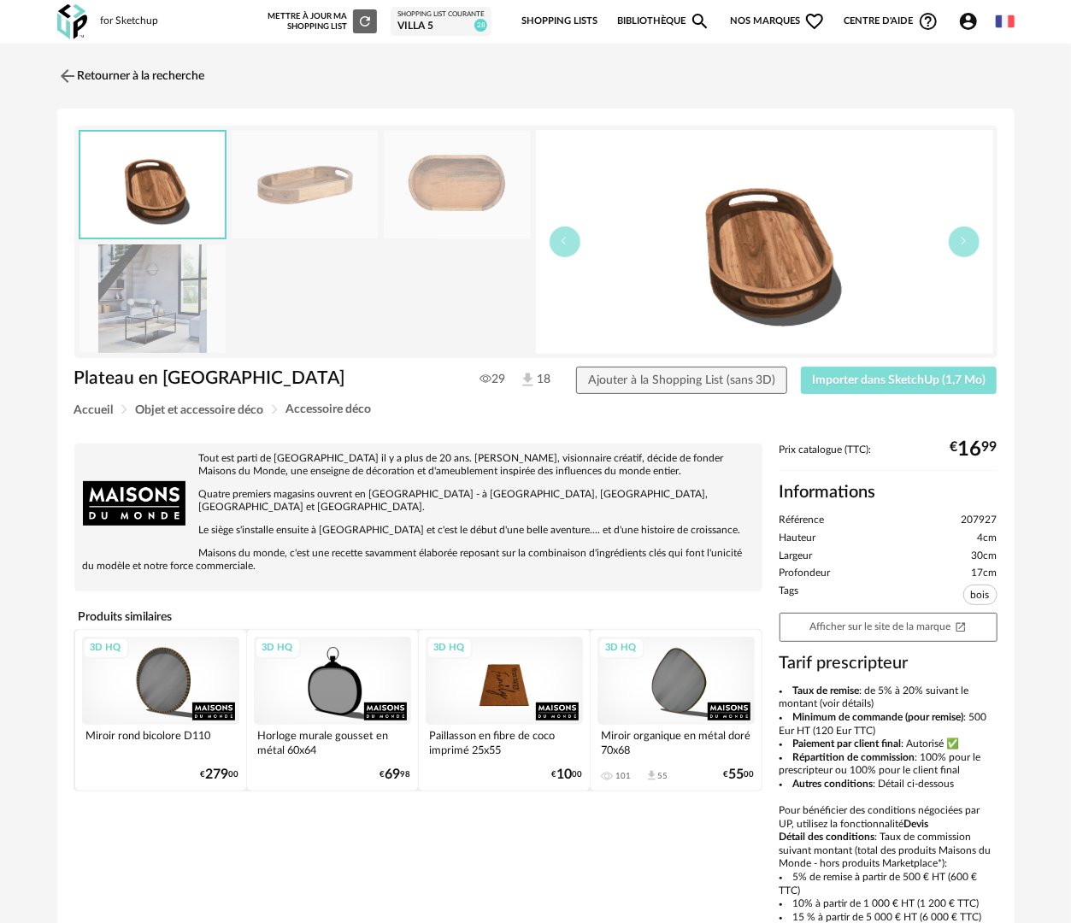
click at [908, 378] on span "Importer dans SketchUp (1,7 Mo)" at bounding box center [898, 380] width 173 height 12
